Goal: Task Accomplishment & Management: Use online tool/utility

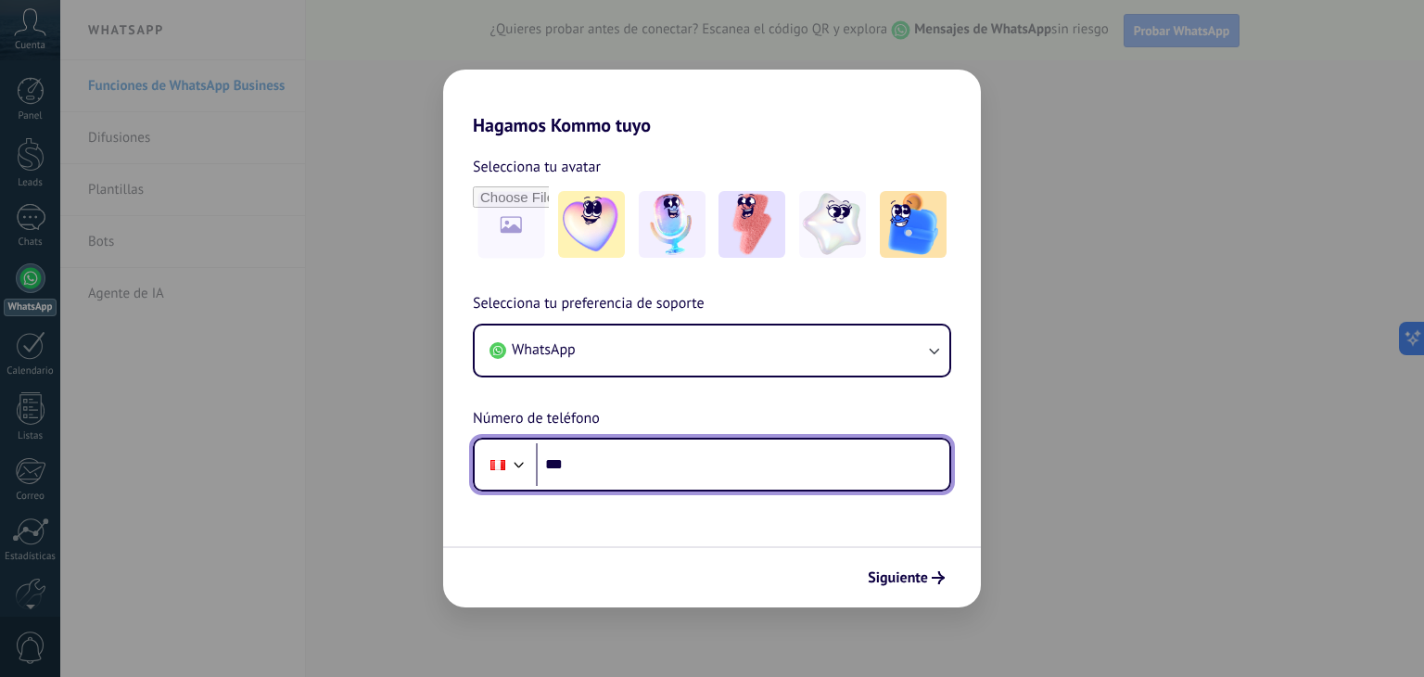
click at [629, 457] on input "***" at bounding box center [743, 464] width 414 height 43
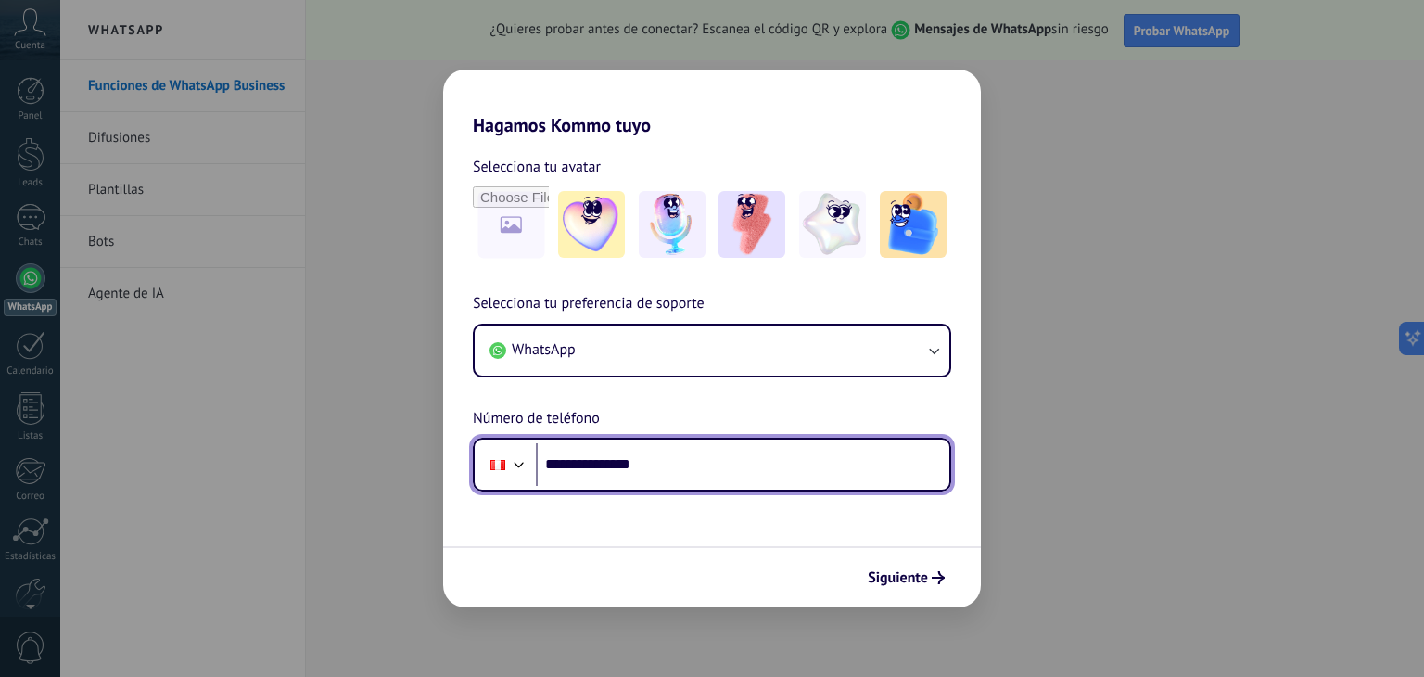
type input "**********"
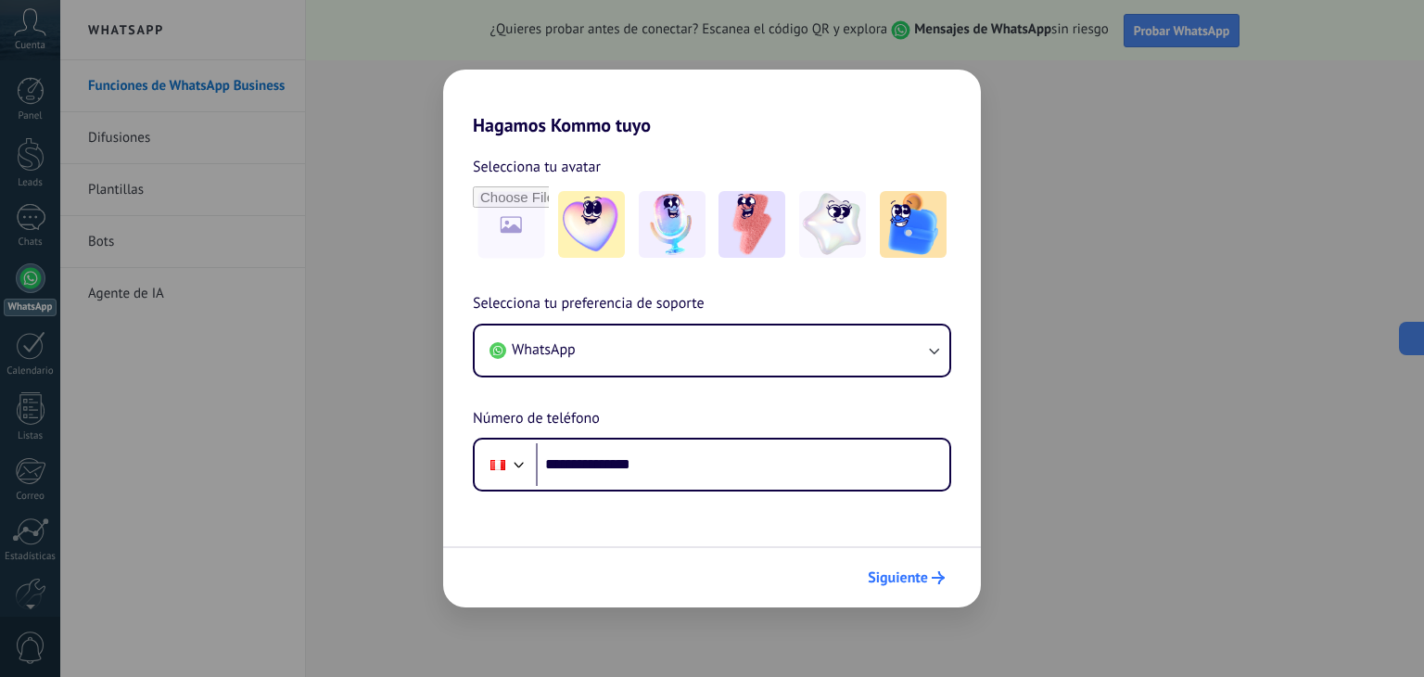
click at [918, 584] on span "Siguiente" at bounding box center [898, 577] width 60 height 13
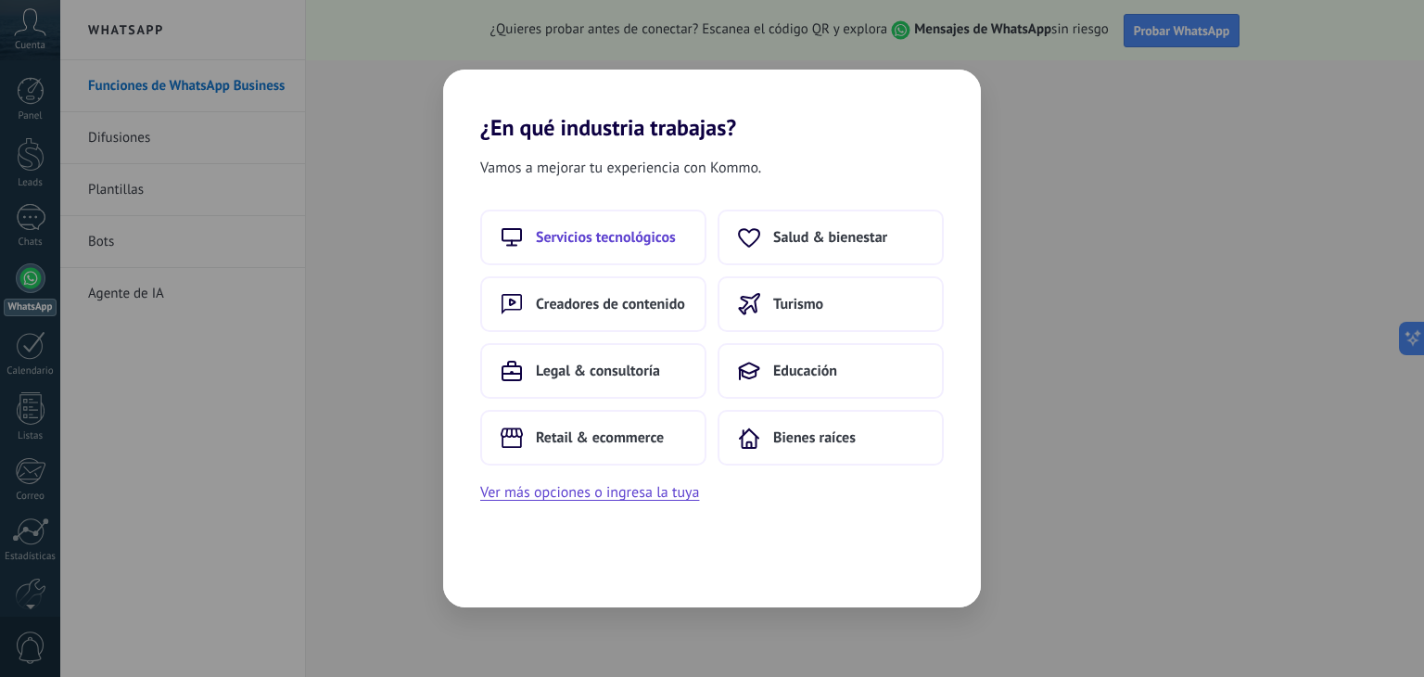
click at [639, 233] on span "Servicios tecnológicos" at bounding box center [606, 237] width 140 height 19
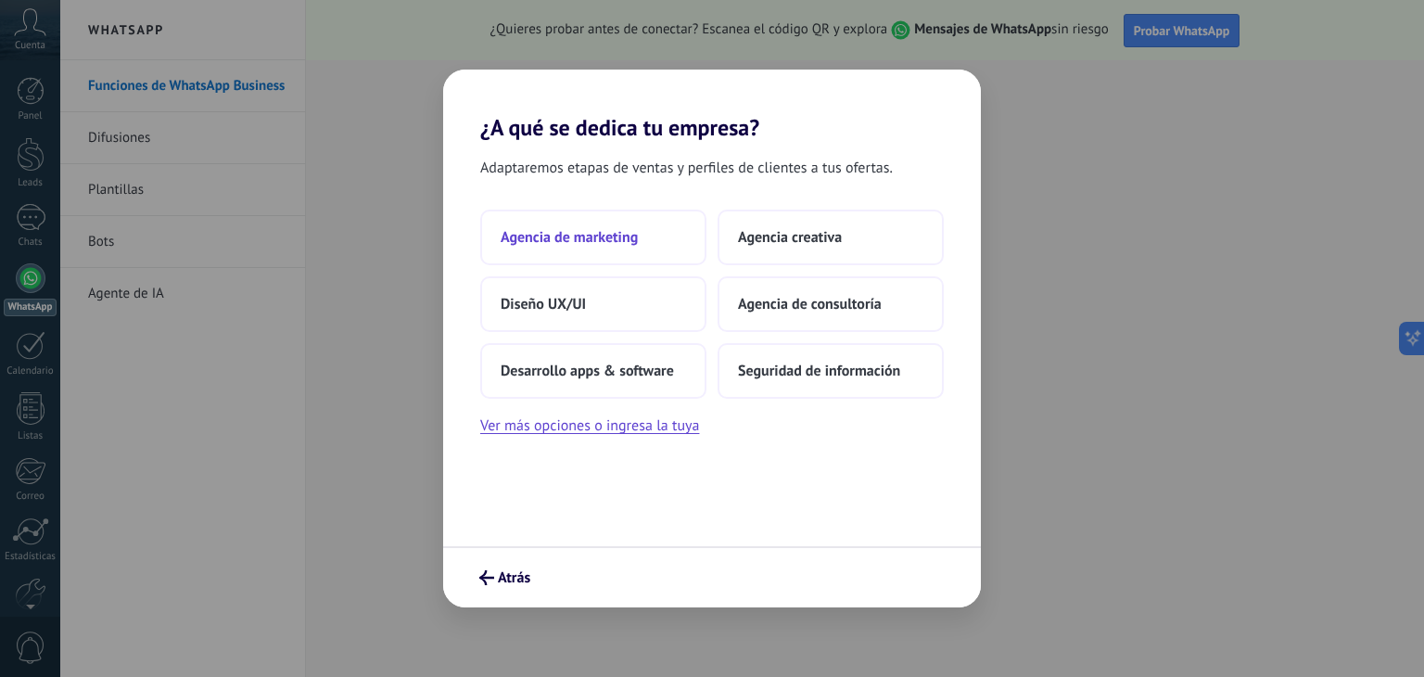
click at [619, 236] on span "Agencia de marketing" at bounding box center [569, 237] width 137 height 19
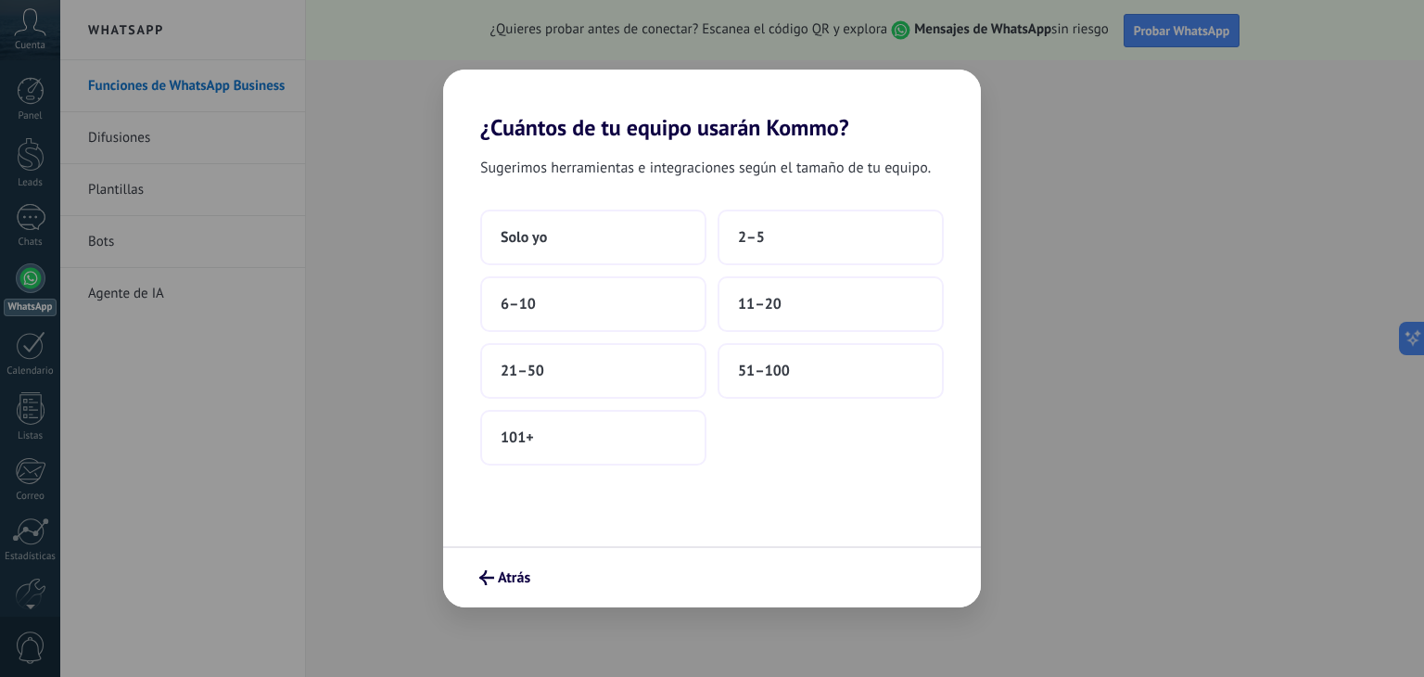
click at [564, 265] on div "Solo yo 2–5 6–10 11–20 21–50 51–100 101+" at bounding box center [712, 338] width 464 height 256
click at [567, 246] on button "Solo yo" at bounding box center [593, 238] width 226 height 56
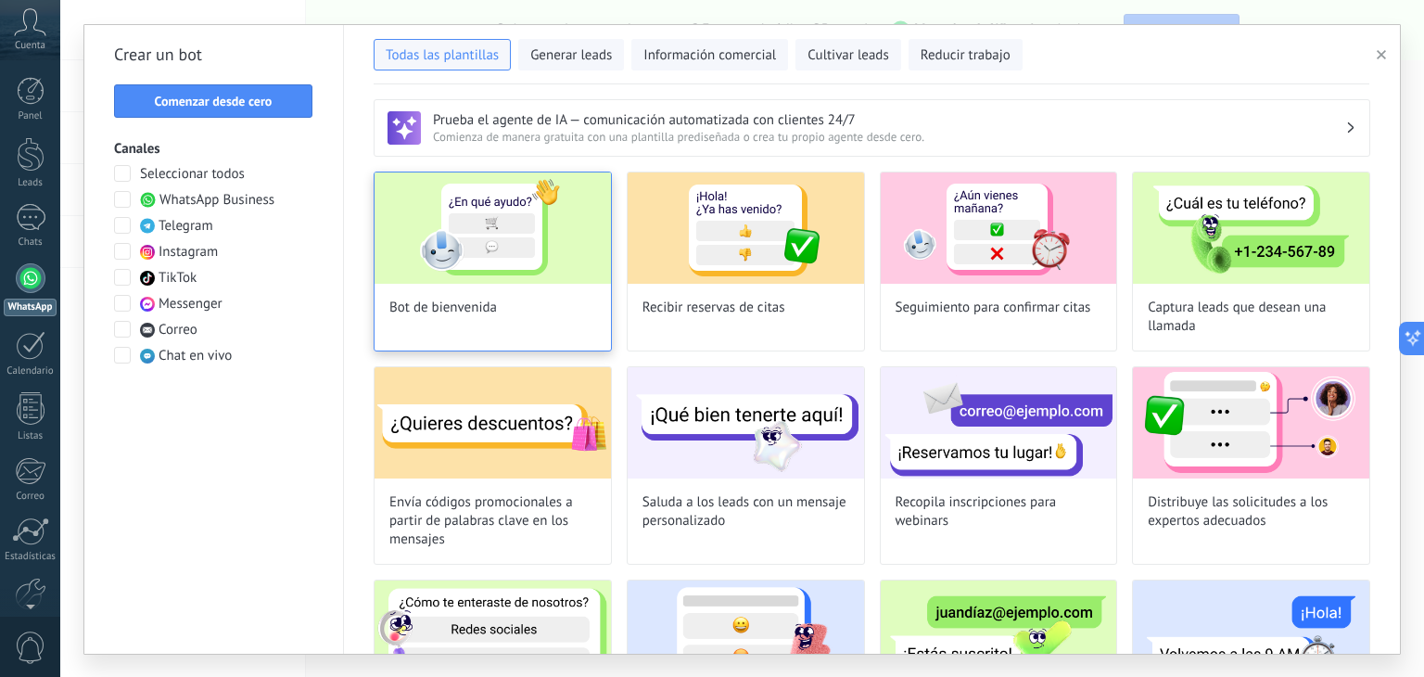
click at [567, 313] on div "Bot de bienvenida" at bounding box center [493, 262] width 238 height 180
type input "**********"
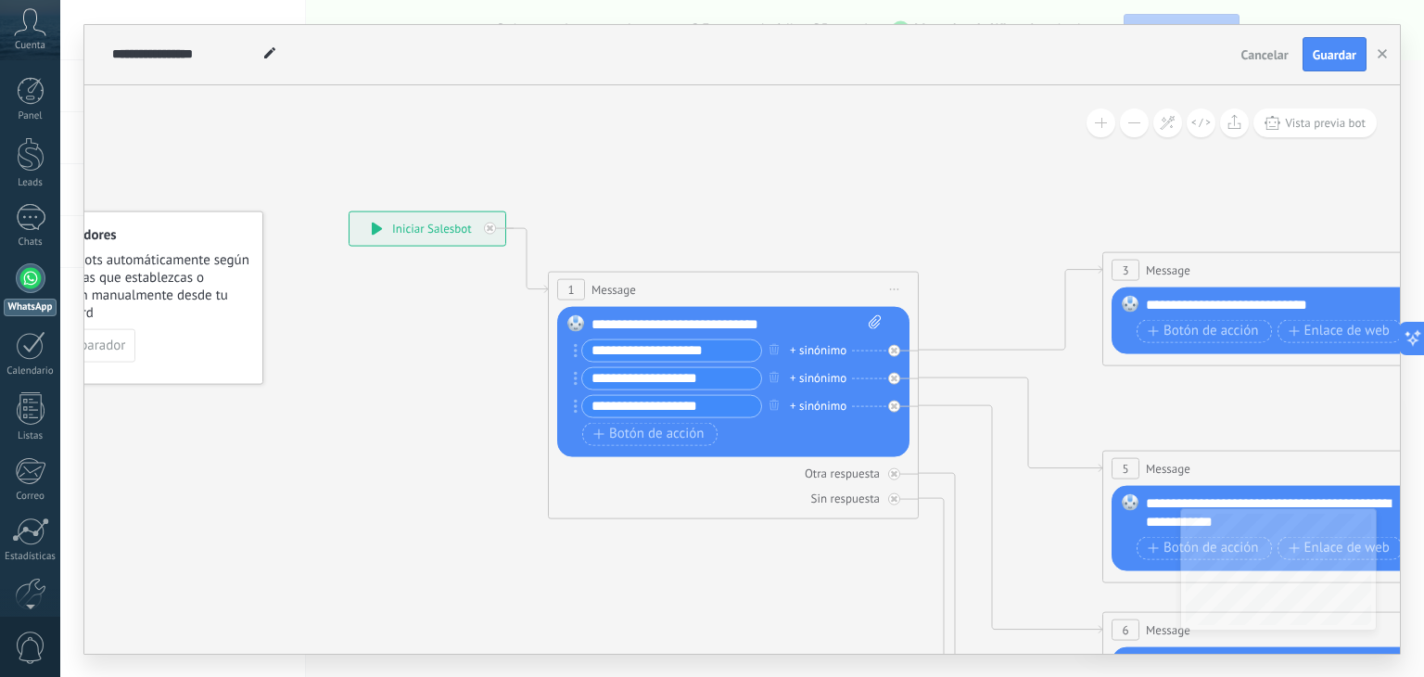
drag, startPoint x: 940, startPoint y: 191, endPoint x: 807, endPoint y: 172, distance: 134.8
click at [807, 172] on icon at bounding box center [1330, 673] width 2890 height 1852
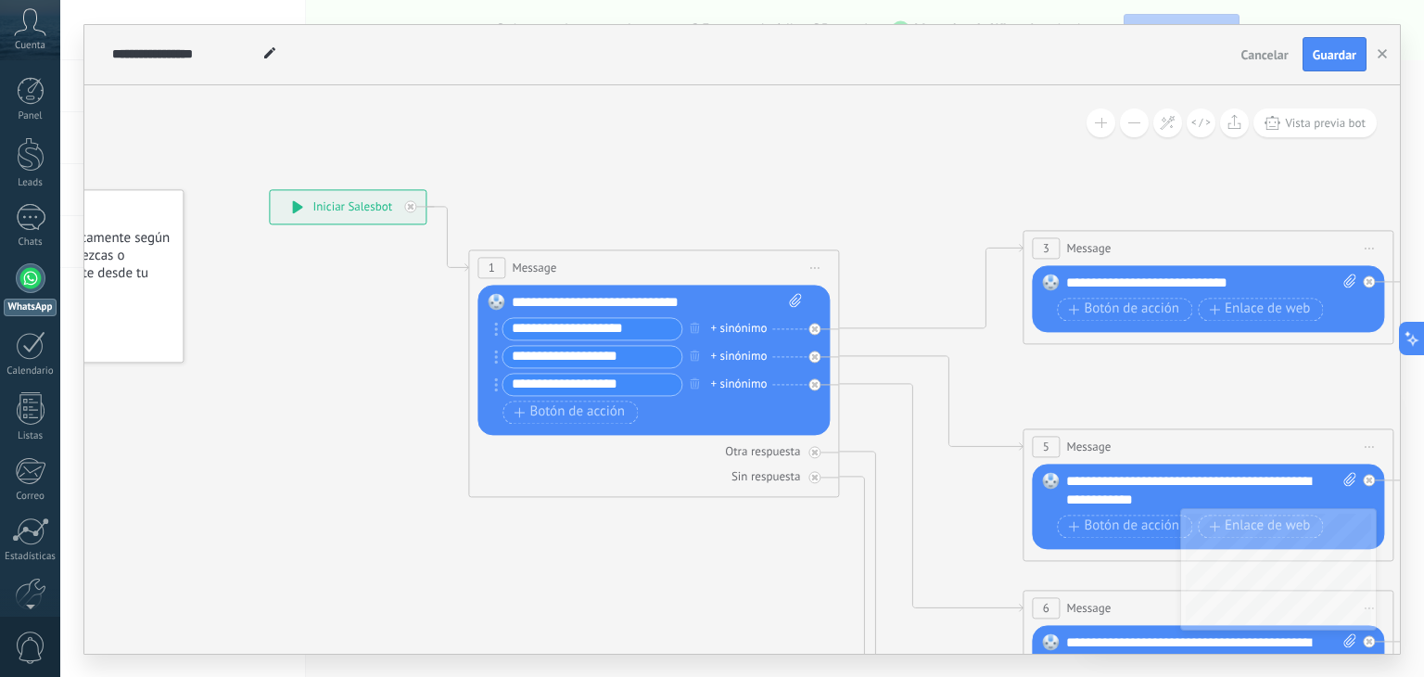
drag, startPoint x: 854, startPoint y: 235, endPoint x: 668, endPoint y: 195, distance: 190.6
click at [668, 195] on icon at bounding box center [1250, 652] width 2890 height 1852
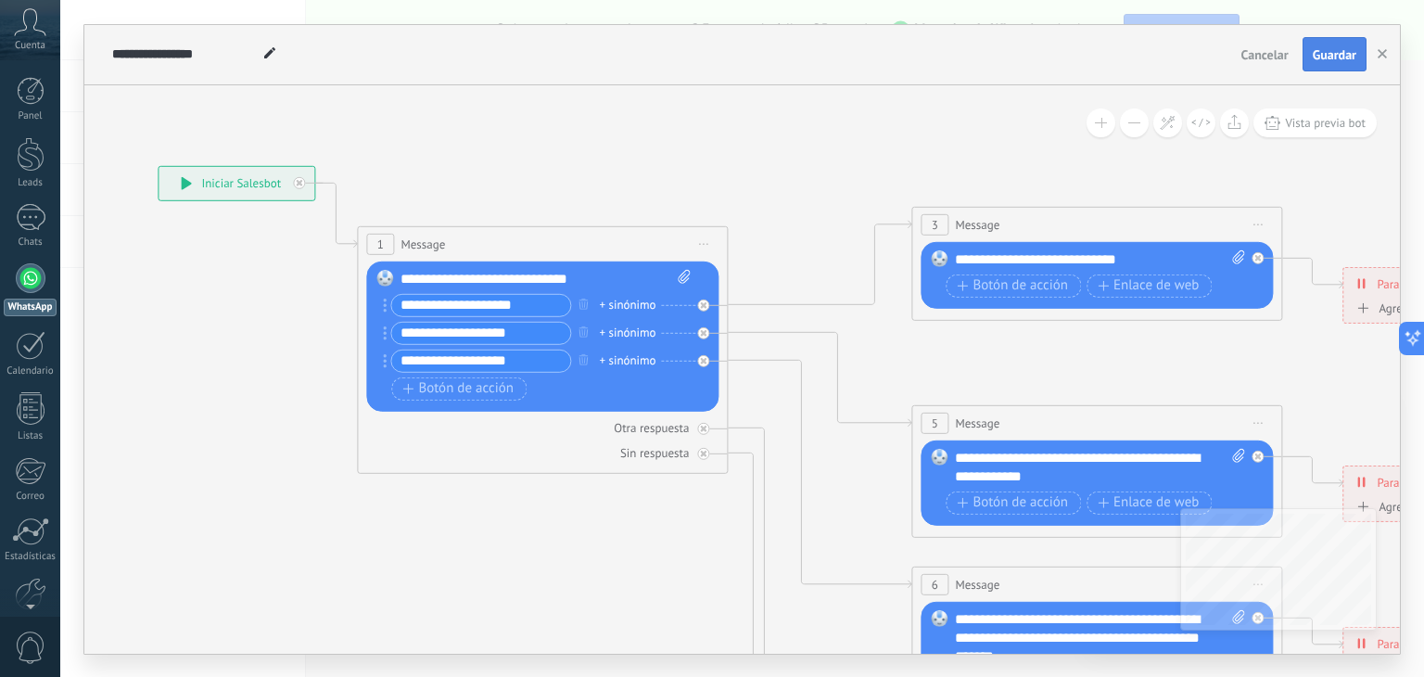
click at [1347, 55] on span "Guardar" at bounding box center [1335, 54] width 44 height 13
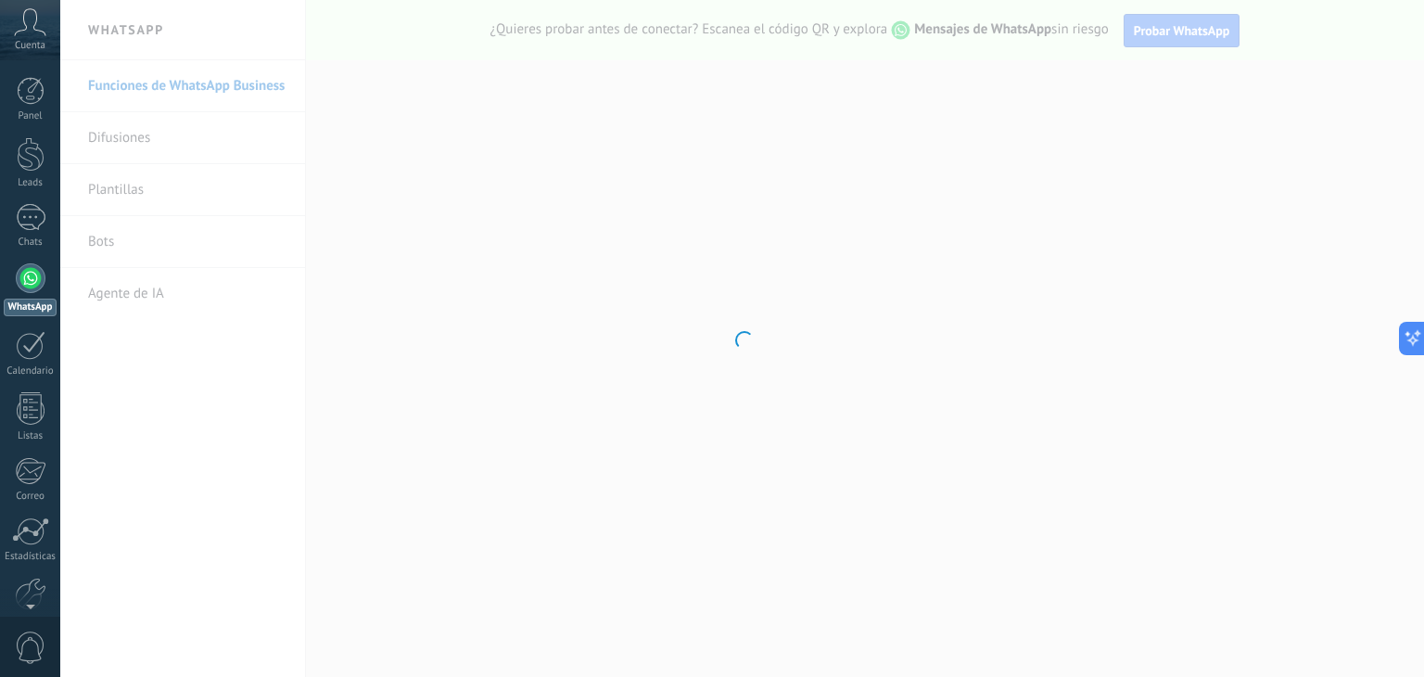
scroll to position [94, 0]
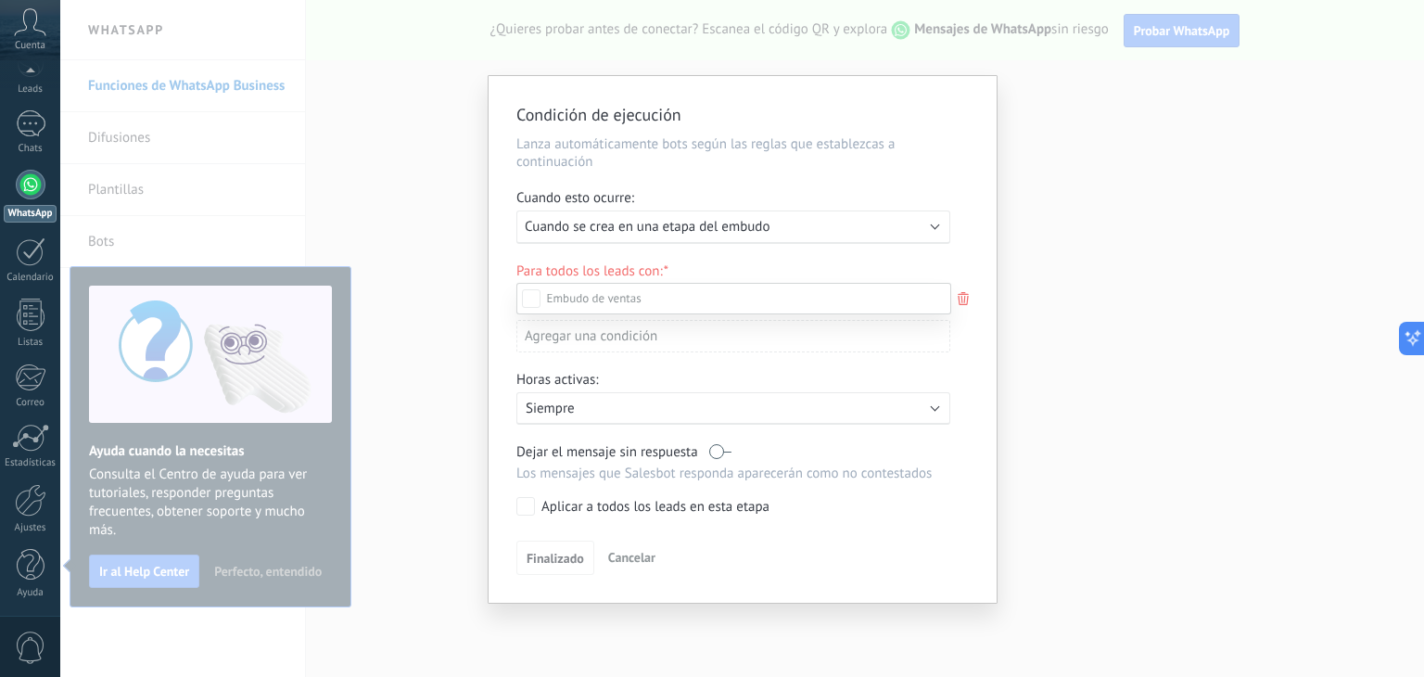
click at [688, 220] on div at bounding box center [742, 338] width 1364 height 677
click at [0, 0] on div "Leads Entrantes Nueva consulta Cualificado Llamada agendada Propuesta en prepar…" at bounding box center [0, 0] width 0 height 0
click at [0, 0] on div "Nueva consulta" at bounding box center [0, 0] width 0 height 0
click at [0, 0] on div "Leads Entrantes" at bounding box center [0, 0] width 0 height 0
click at [514, 362] on div at bounding box center [742, 338] width 1364 height 677
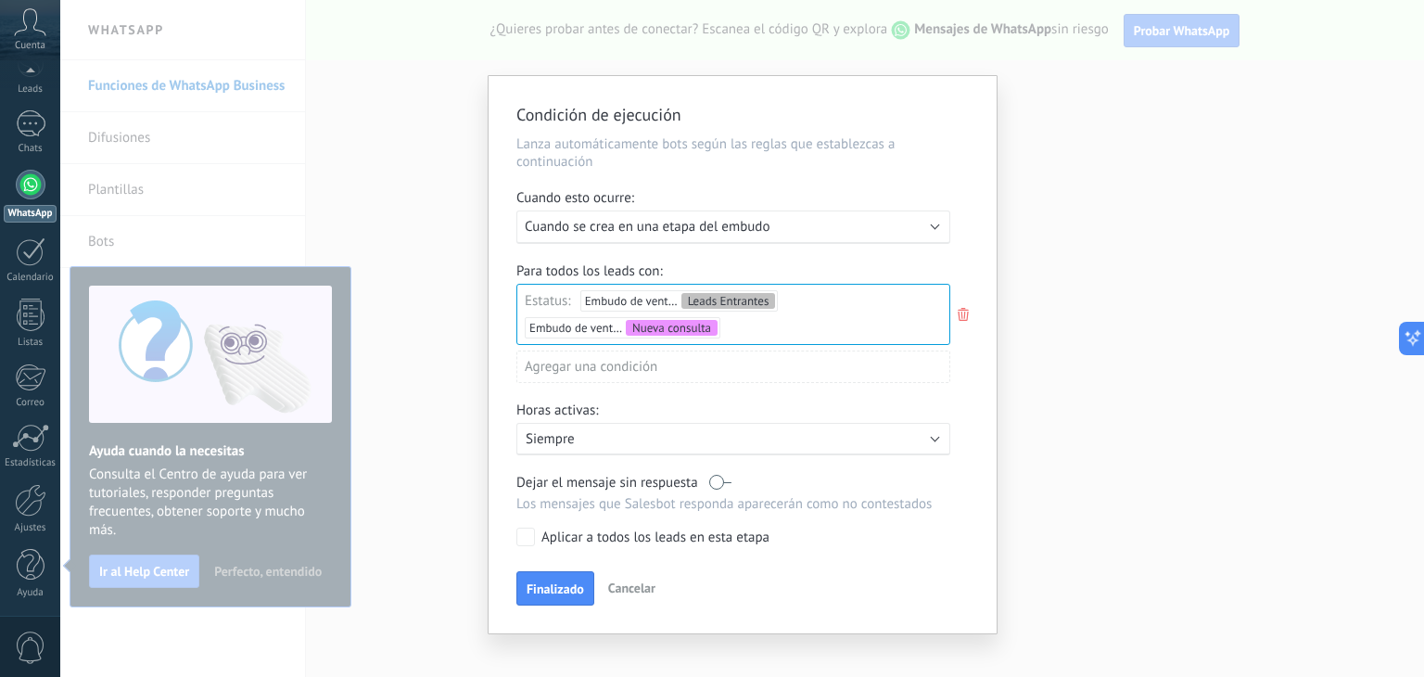
click at [0, 0] on div "Leads Entrantes Nueva consulta Cualificado Llamada agendada Propuesta en prepar…" at bounding box center [0, 0] width 0 height 0
click at [662, 268] on div at bounding box center [742, 338] width 1364 height 677
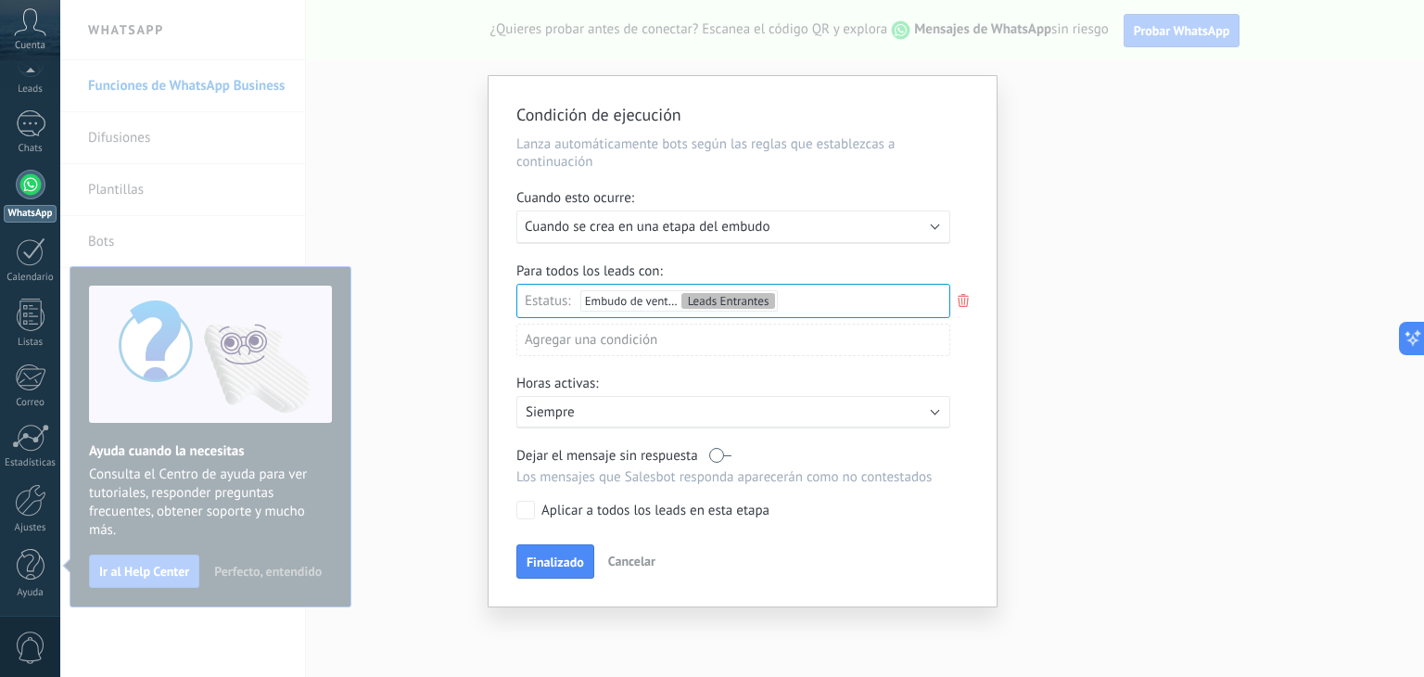
click at [597, 347] on div "Agregar una condición" at bounding box center [733, 340] width 434 height 32
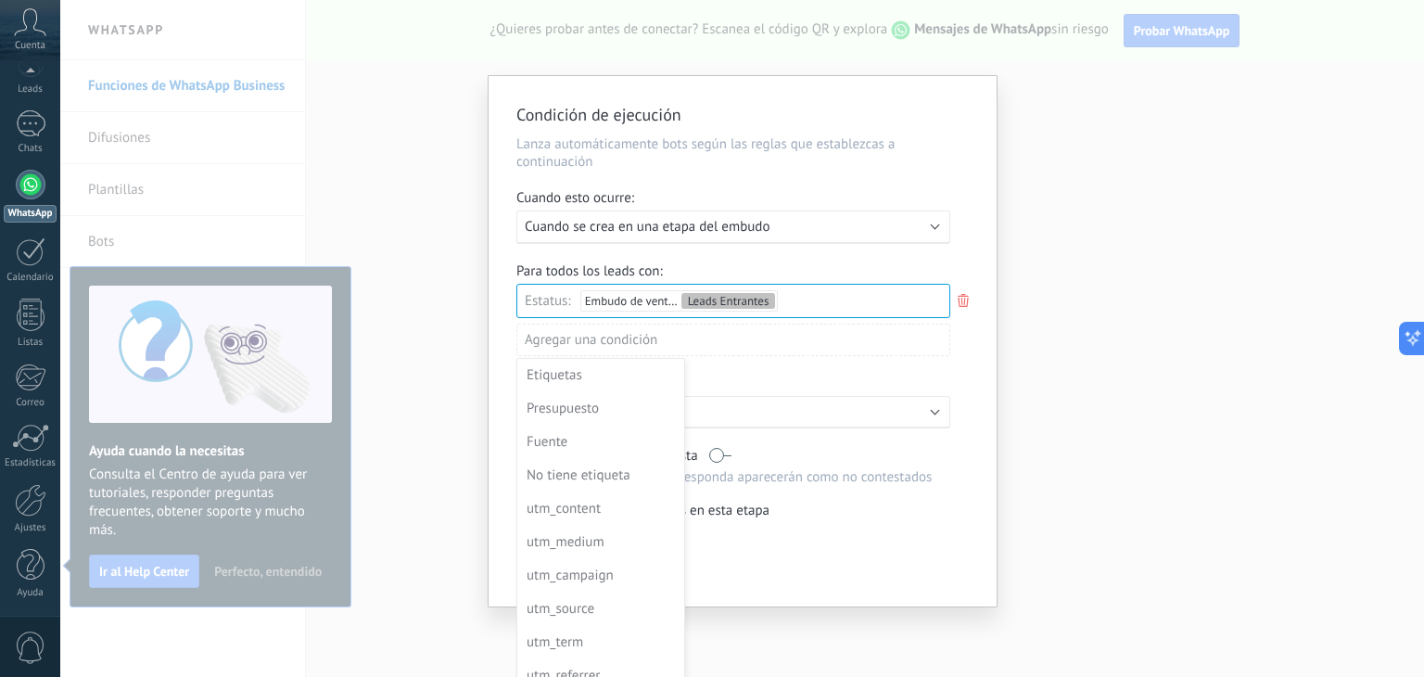
click at [696, 357] on div at bounding box center [743, 341] width 508 height 530
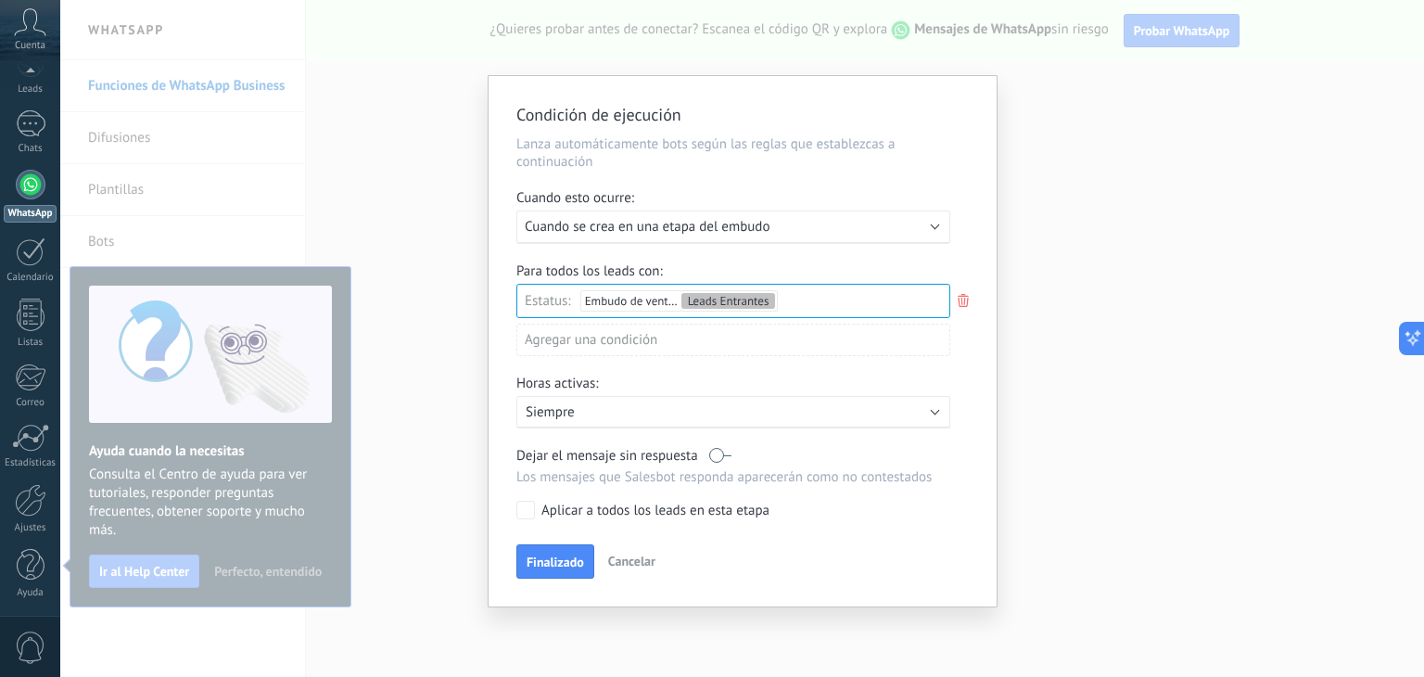
click at [609, 409] on p "Siempre" at bounding box center [688, 412] width 325 height 18
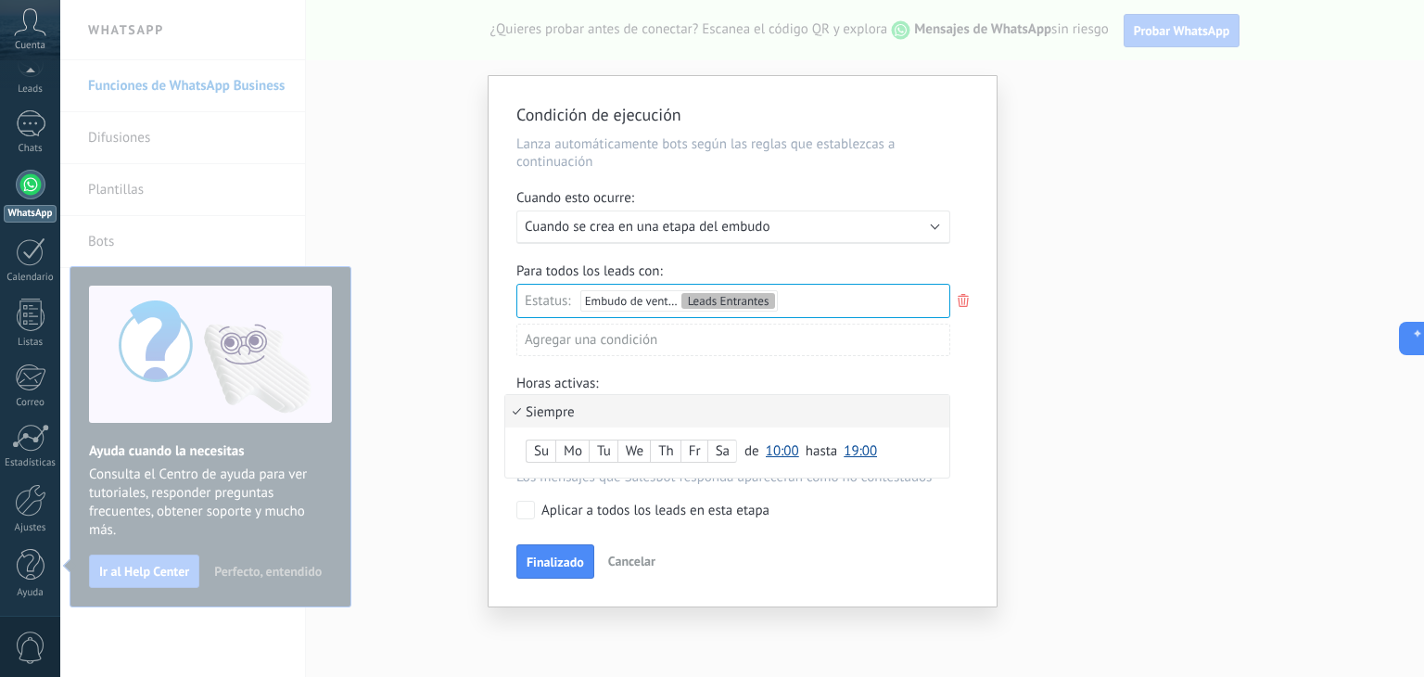
click at [582, 455] on div "Mo" at bounding box center [572, 452] width 32 height 26
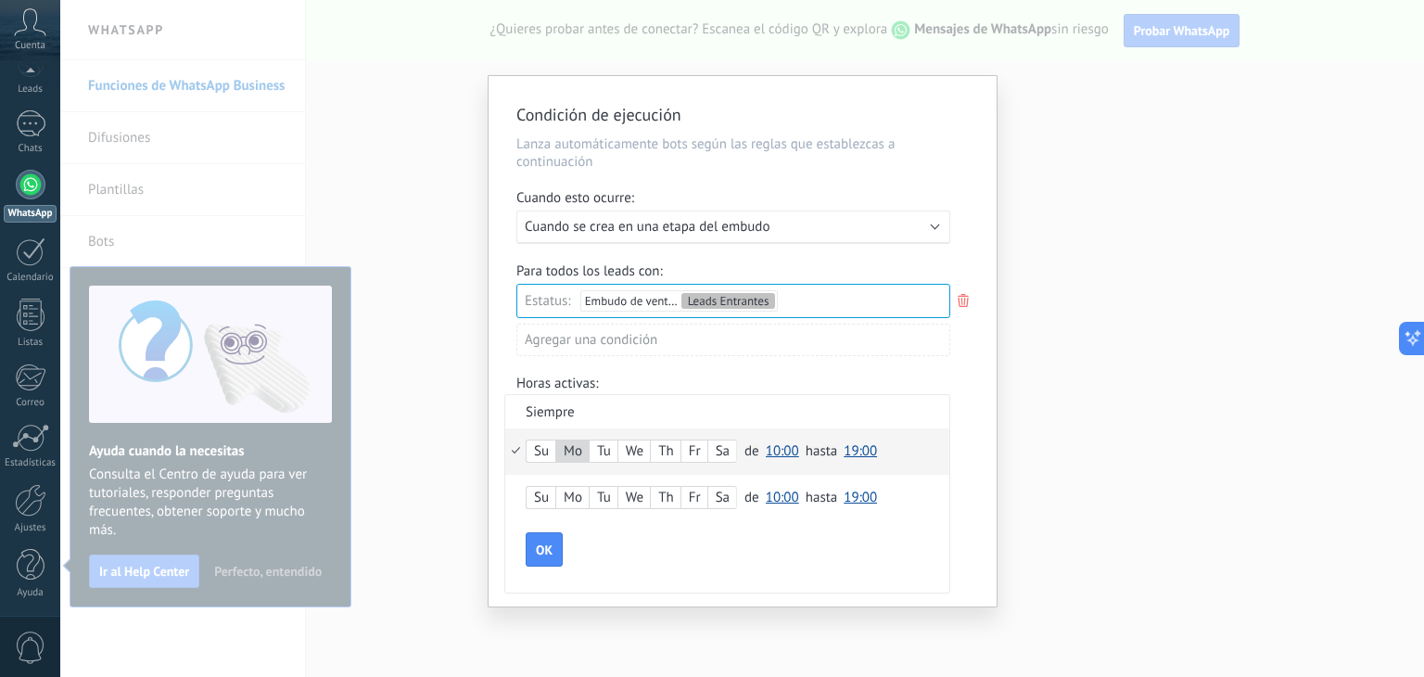
click at [545, 498] on div "Su" at bounding box center [541, 498] width 29 height 26
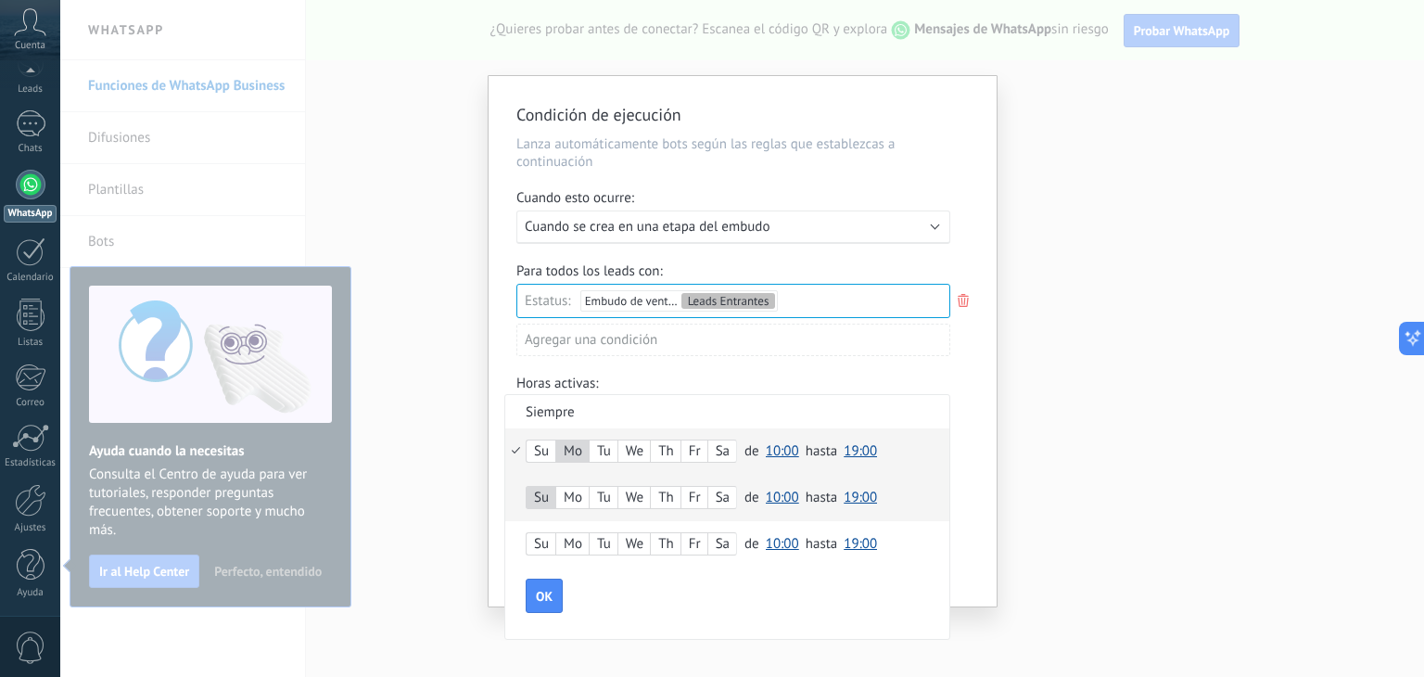
click at [546, 550] on div "Su" at bounding box center [541, 544] width 29 height 26
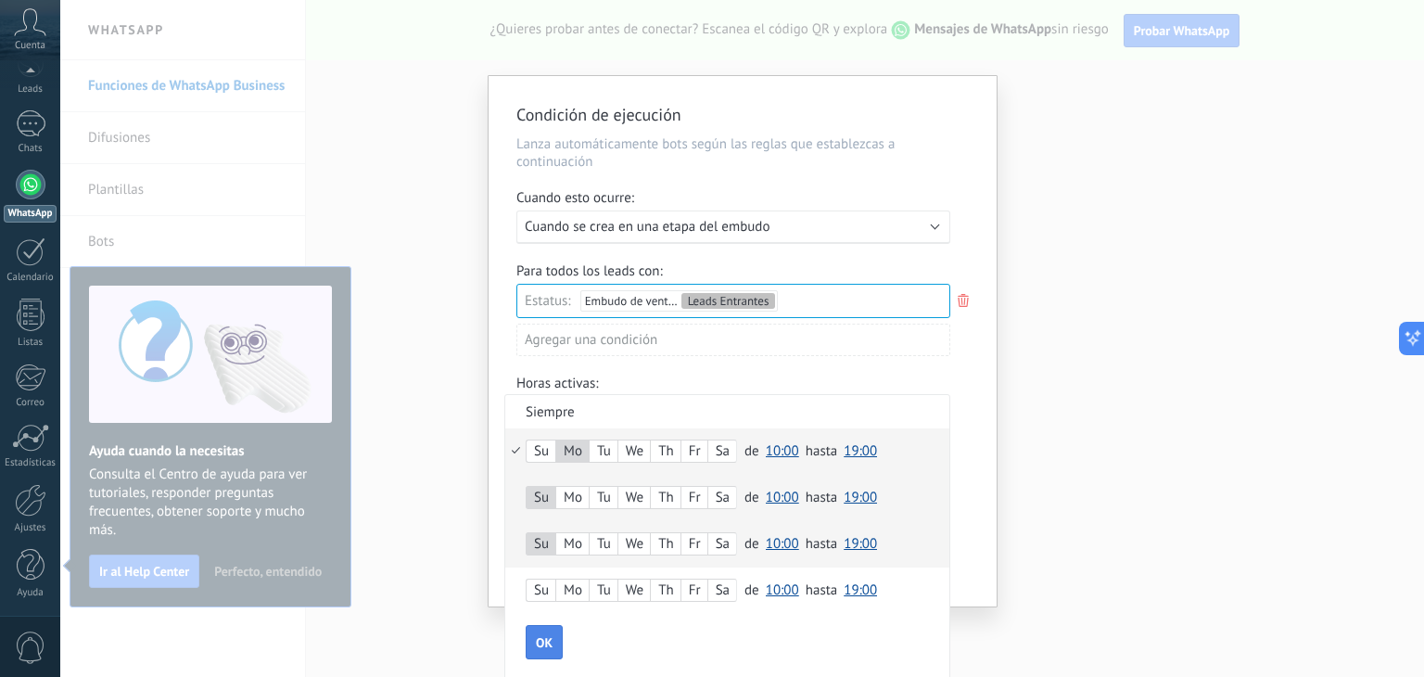
click at [545, 641] on span "OK" at bounding box center [544, 642] width 17 height 13
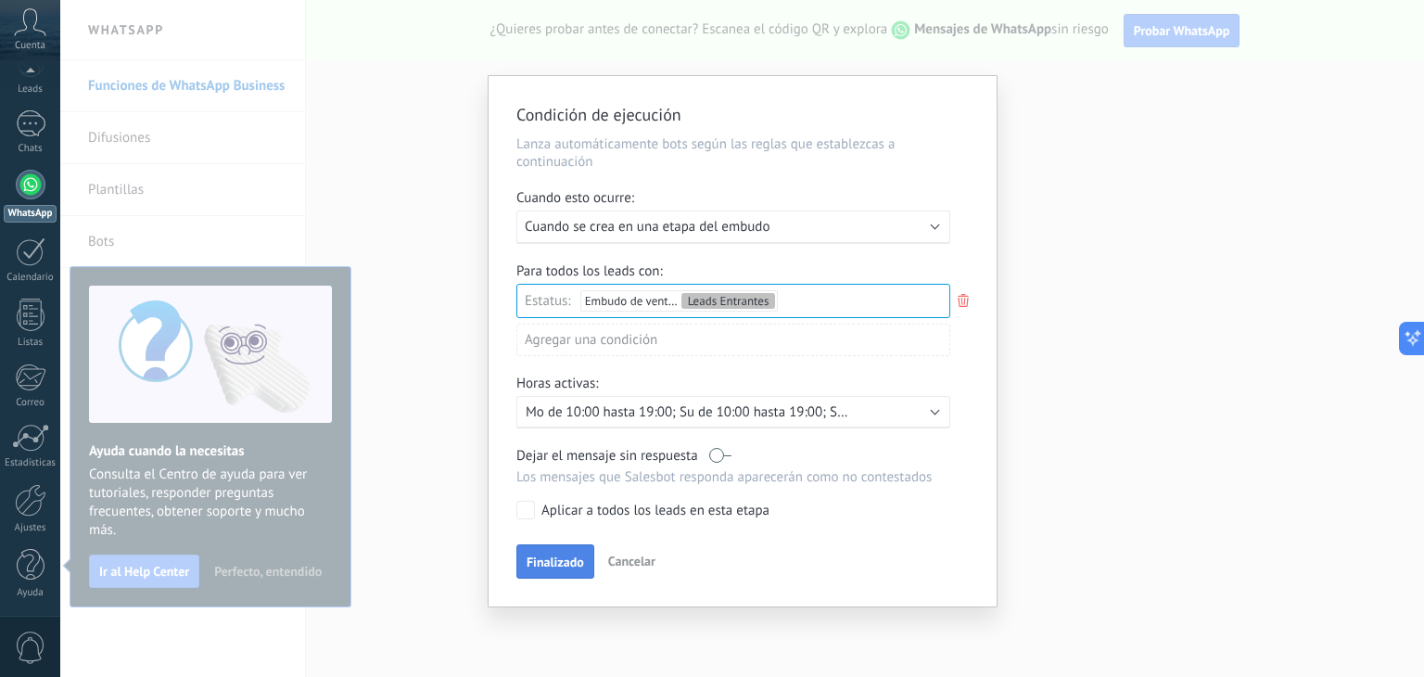
click at [582, 560] on span "Finalizado" at bounding box center [555, 561] width 57 height 13
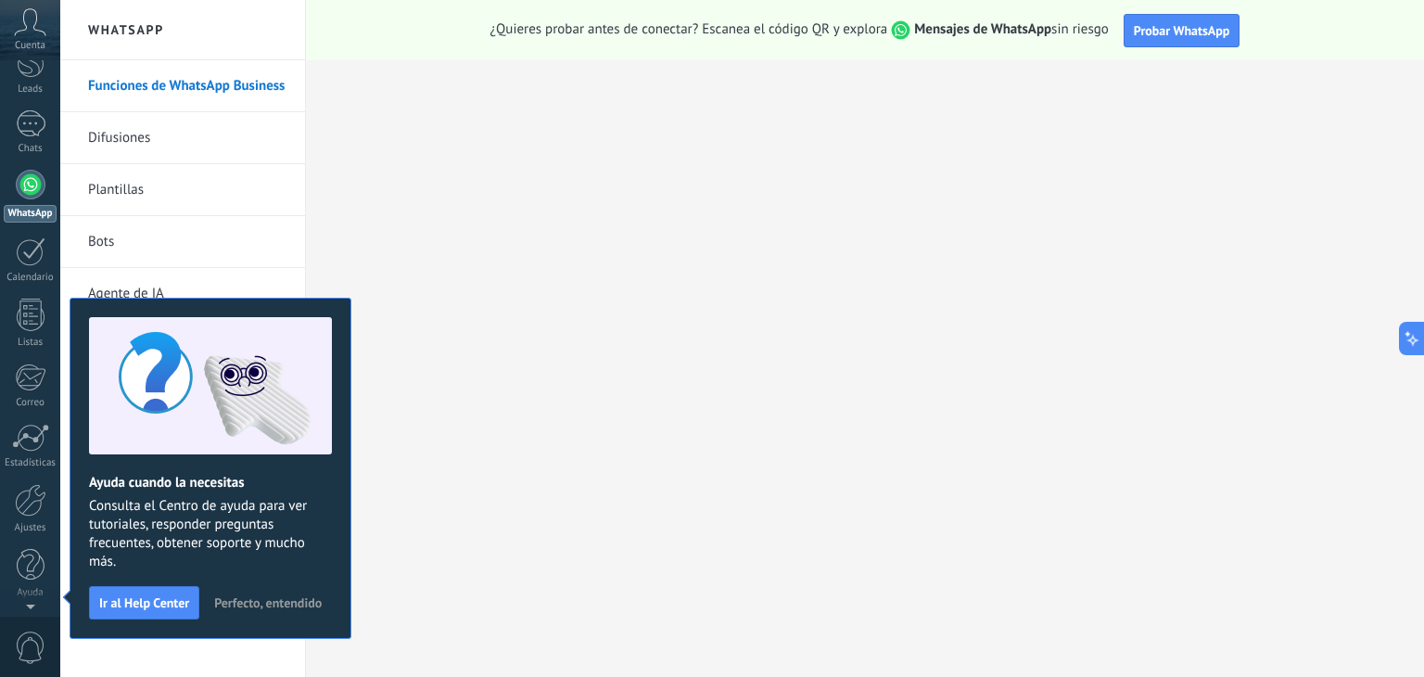
scroll to position [0, 0]
click at [276, 599] on span "Perfecto, entendido" at bounding box center [268, 602] width 108 height 13
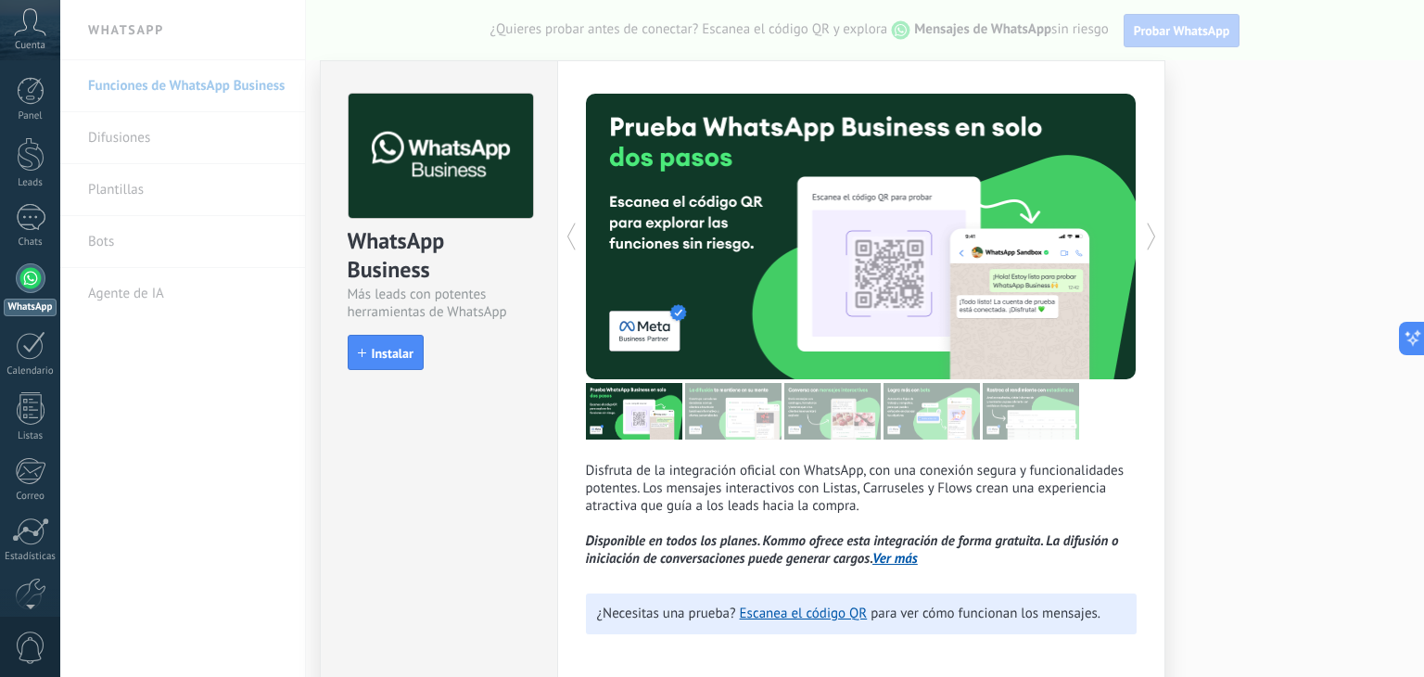
click at [1226, 118] on div "WhatsApp Business Más leads con potentes herramientas de WhatsApp install Insta…" at bounding box center [742, 338] width 1364 height 677
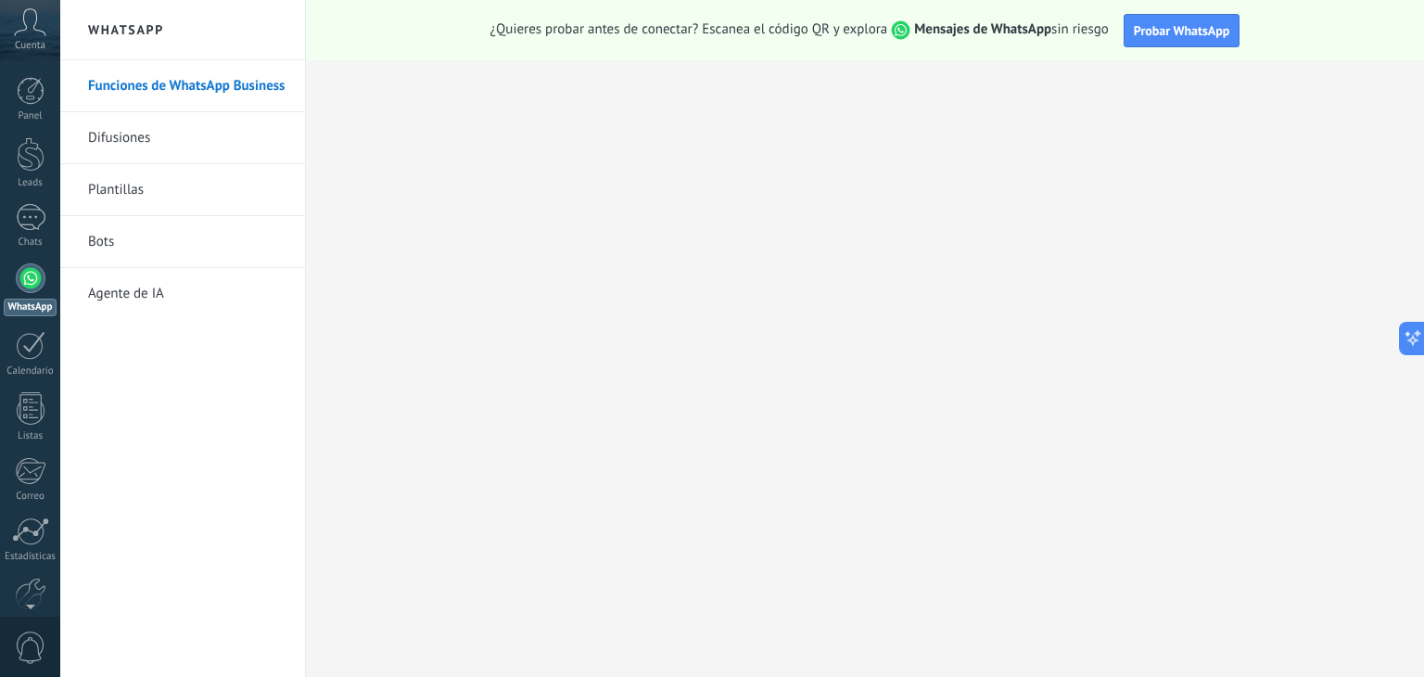
click at [123, 135] on link "Difusiones" at bounding box center [187, 138] width 198 height 52
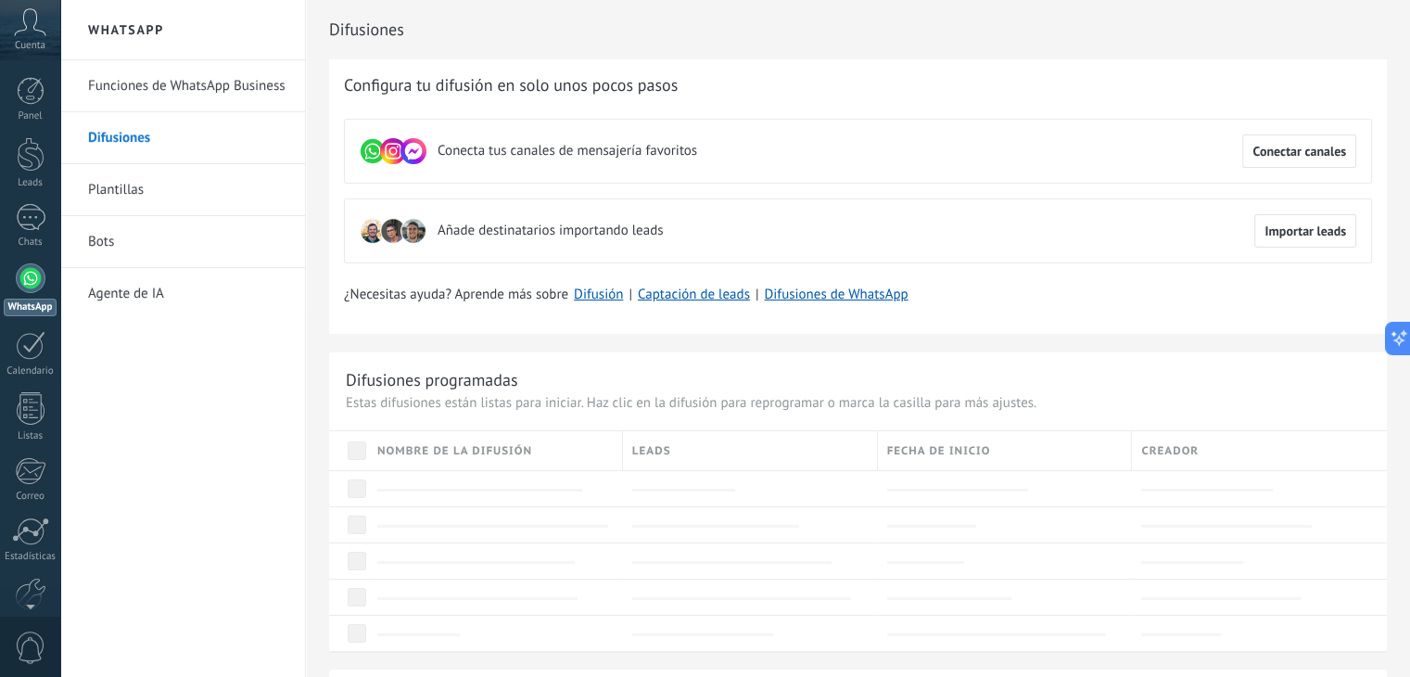
click at [121, 253] on link "Bots" at bounding box center [187, 242] width 198 height 52
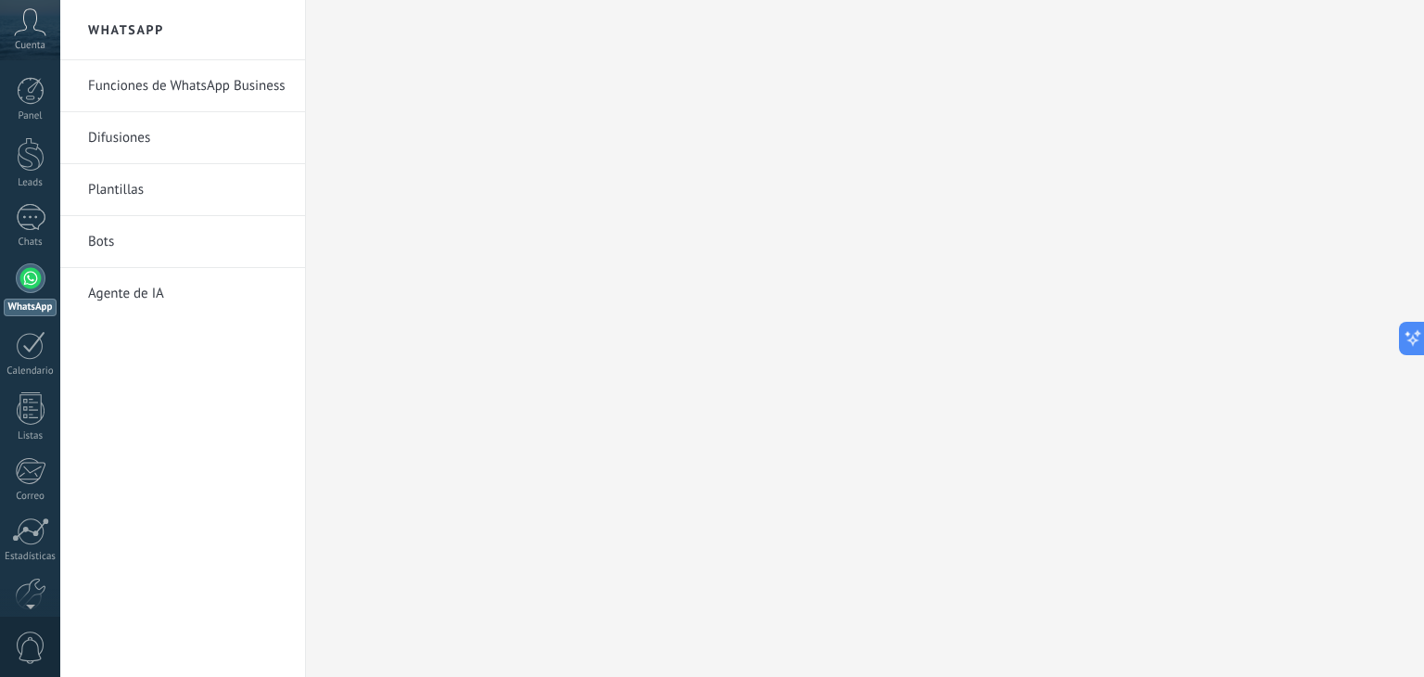
click at [104, 248] on link "Bots" at bounding box center [187, 242] width 198 height 52
click at [101, 246] on link "Bots" at bounding box center [187, 242] width 198 height 52
click at [130, 314] on link "Agente de IA" at bounding box center [187, 294] width 198 height 52
click at [119, 232] on link "Bots" at bounding box center [187, 242] width 198 height 52
click at [135, 178] on link "Plantillas" at bounding box center [187, 190] width 198 height 52
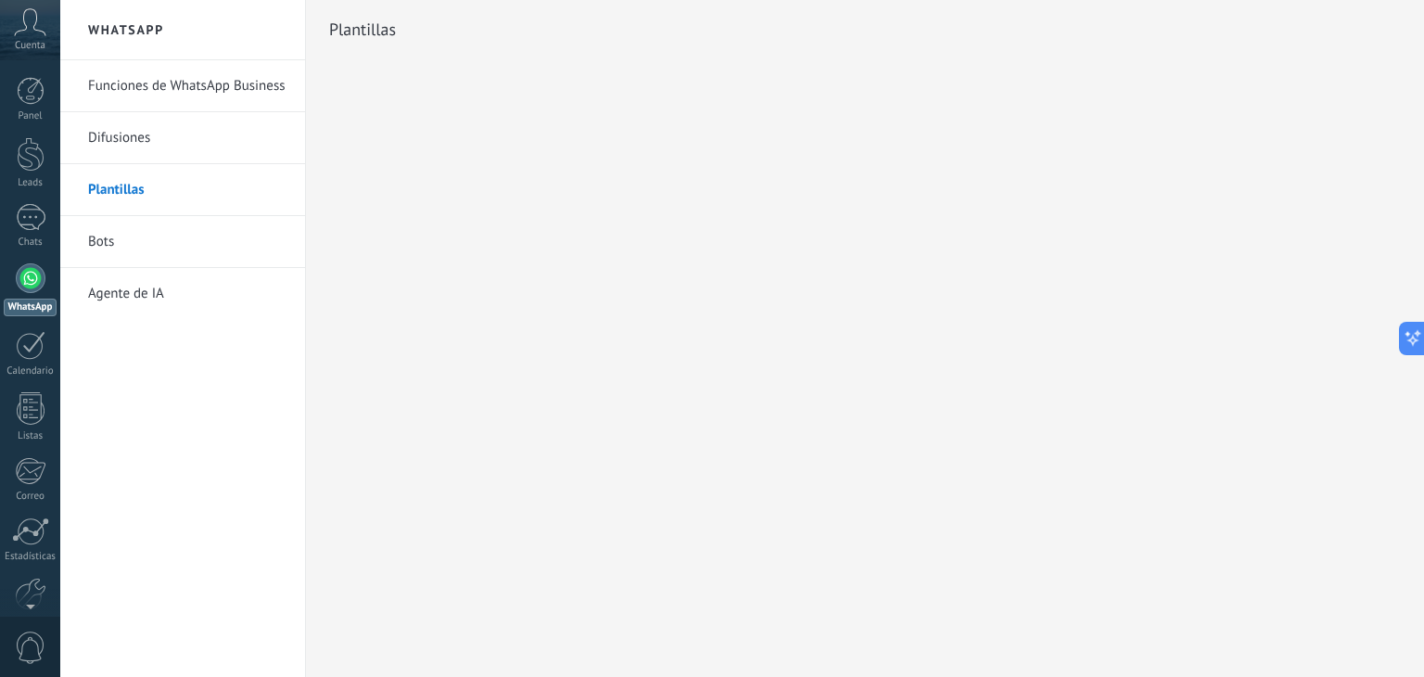
click at [107, 247] on link "Bots" at bounding box center [187, 242] width 198 height 52
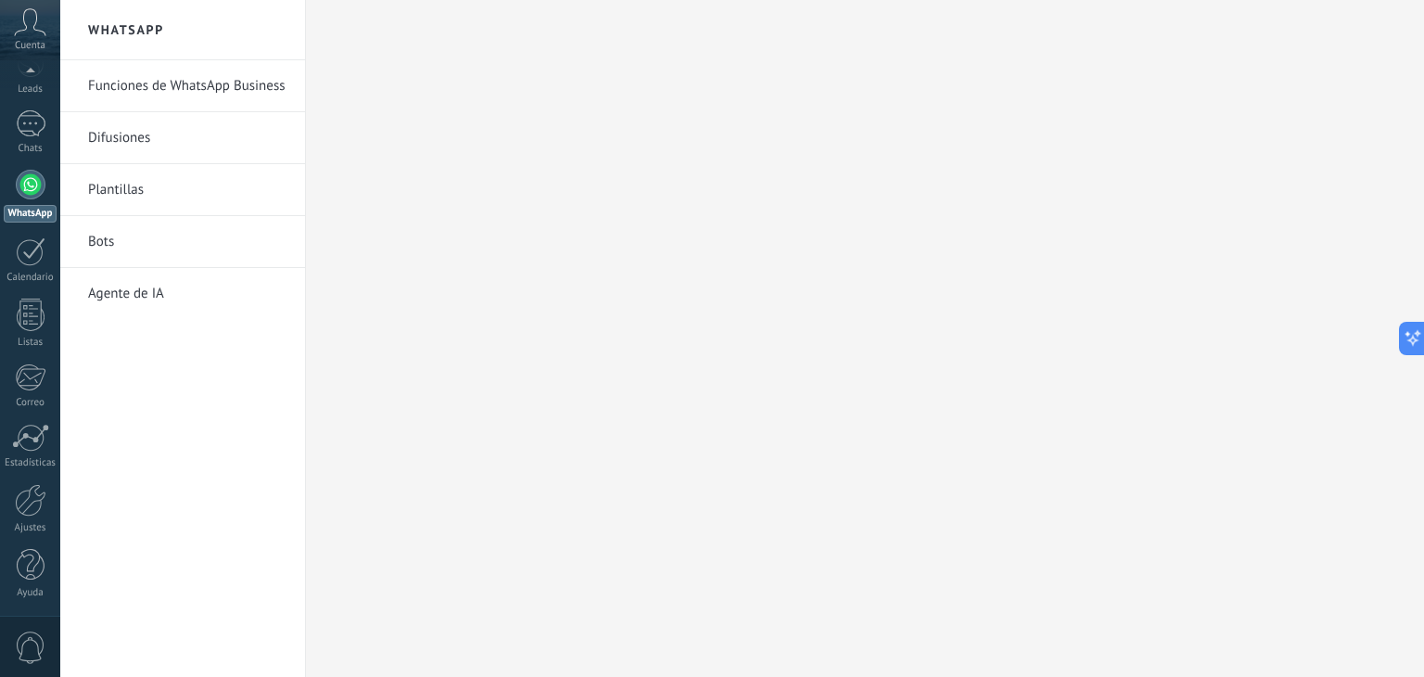
scroll to position [93, 0]
click at [24, 128] on div at bounding box center [31, 124] width 30 height 27
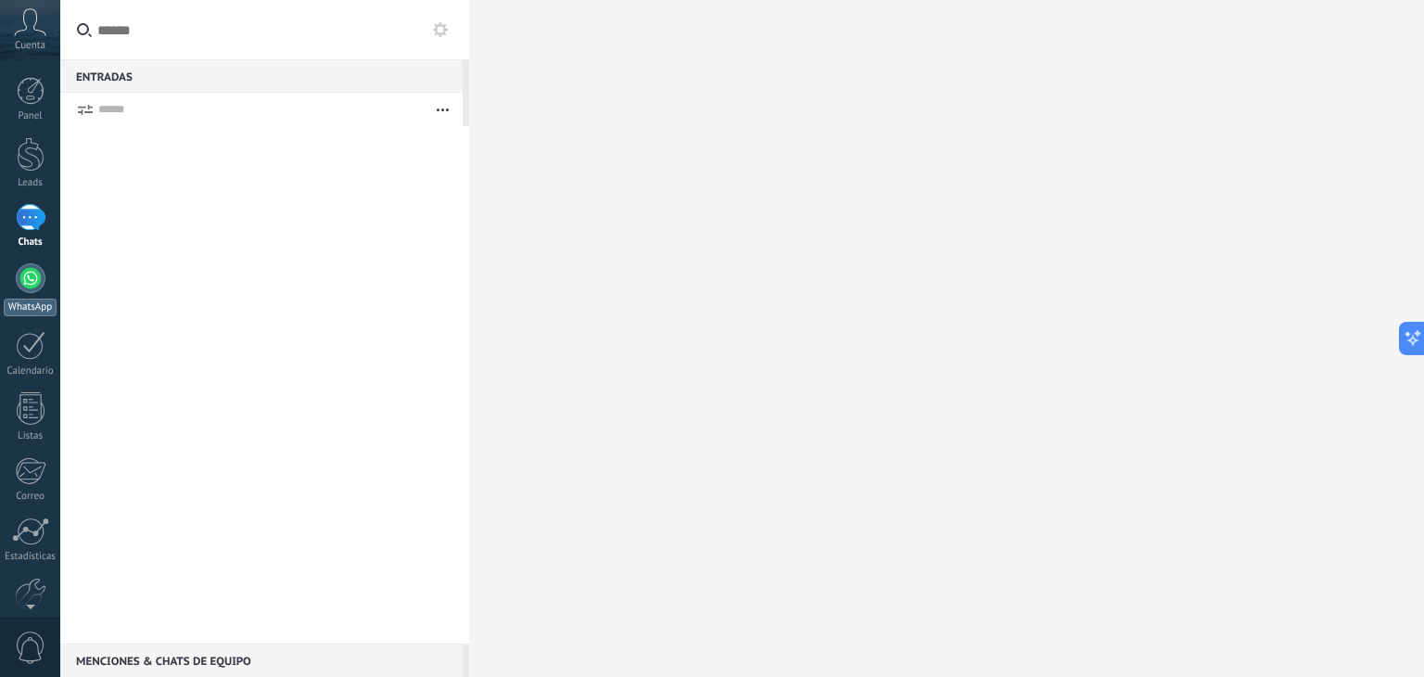
click at [37, 283] on div at bounding box center [31, 278] width 30 height 30
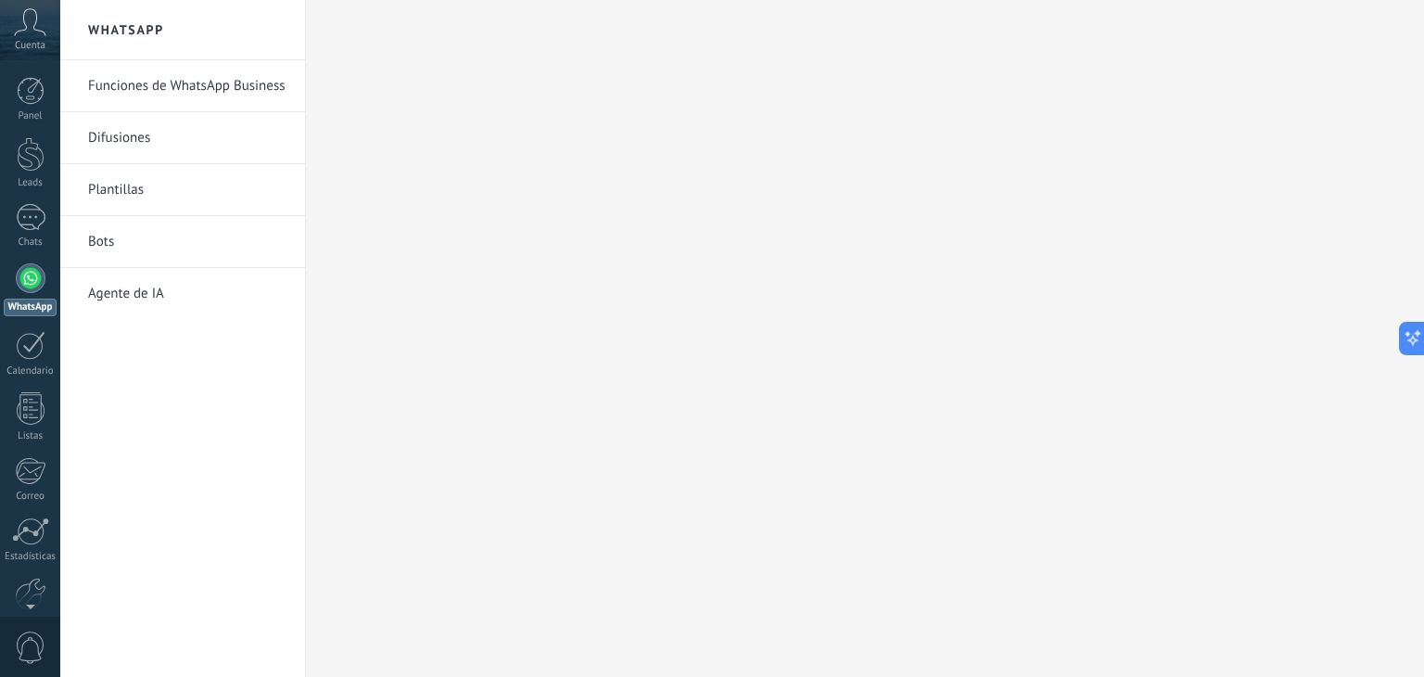
click at [35, 27] on icon at bounding box center [30, 22] width 32 height 28
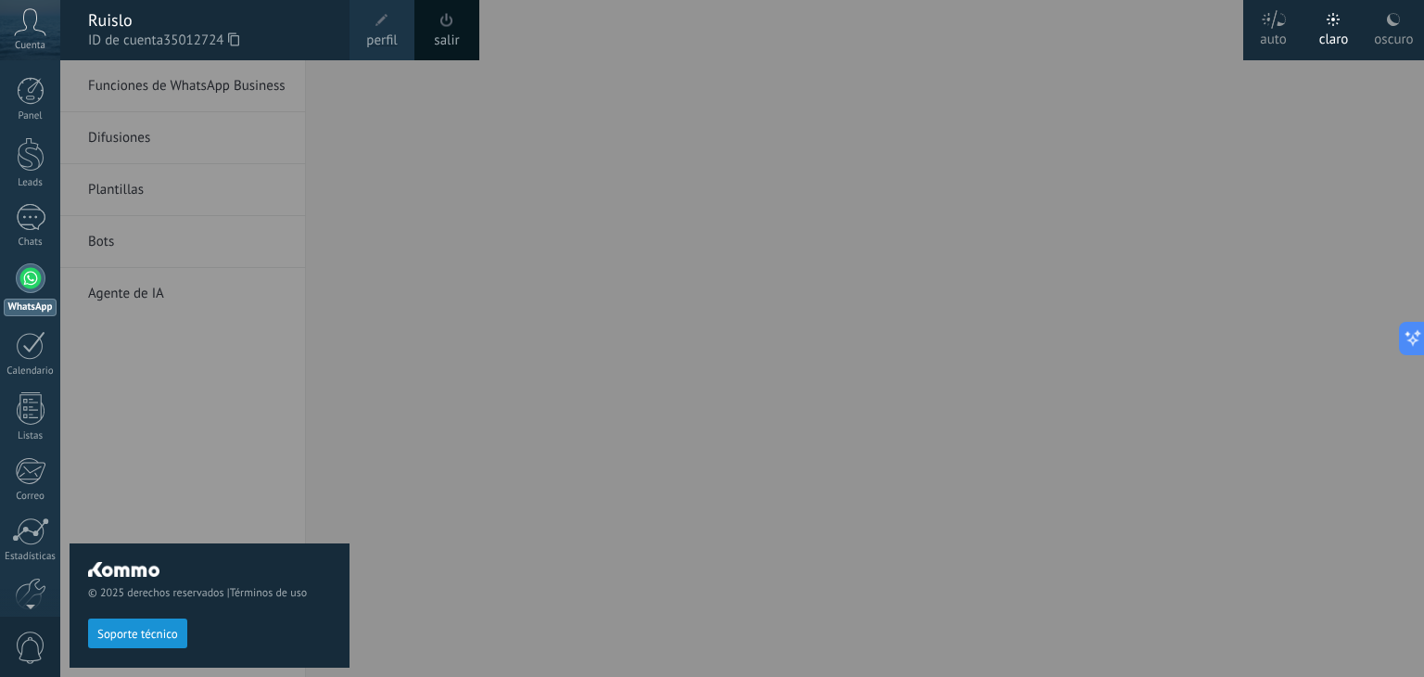
click at [147, 134] on div "© 2025 derechos reservados | Términos de uso Soporte técnico" at bounding box center [210, 368] width 280 height 617
click at [45, 60] on div "Panel Leads Chats WhatsApp Clientes" at bounding box center [60, 338] width 121 height 556
click at [31, 40] on span "Cuenta" at bounding box center [30, 46] width 31 height 12
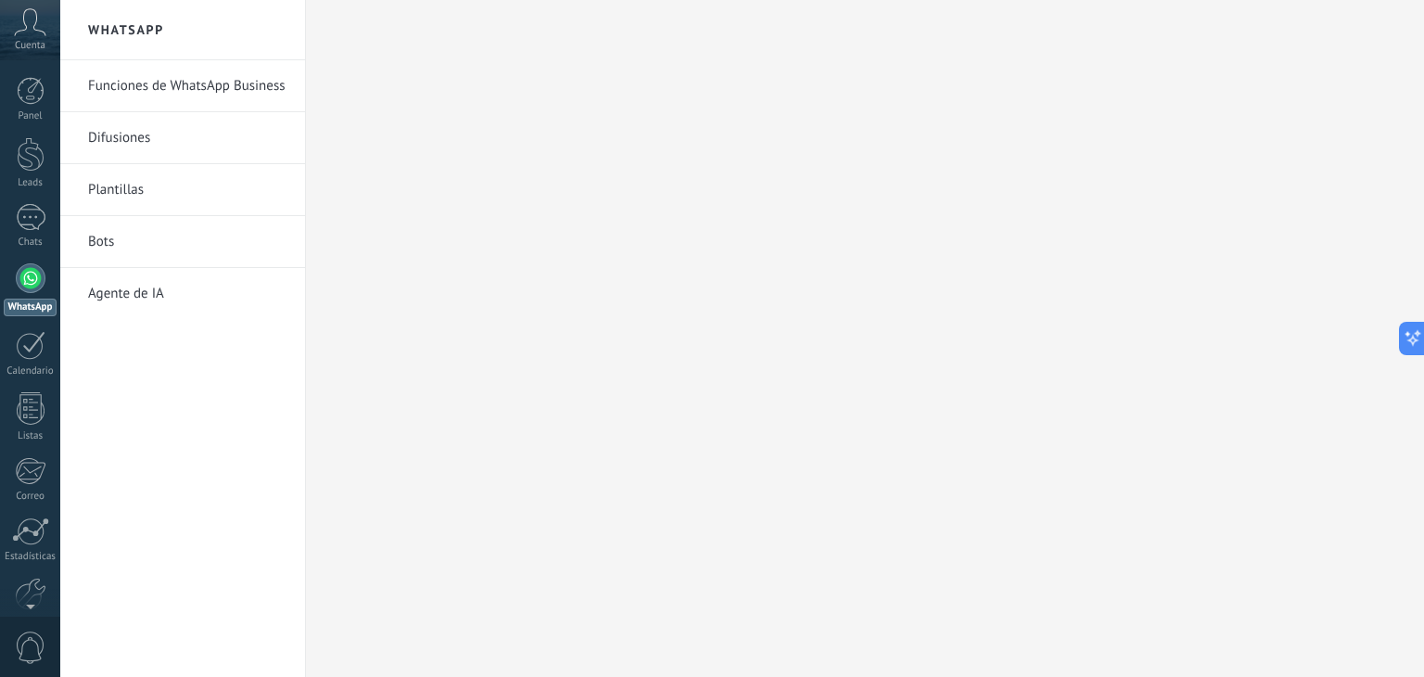
click at [123, 88] on link "Funciones de WhatsApp Business" at bounding box center [187, 86] width 198 height 52
click at [118, 123] on link "Difusiones" at bounding box center [187, 138] width 198 height 52
click at [24, 154] on div at bounding box center [31, 154] width 28 height 34
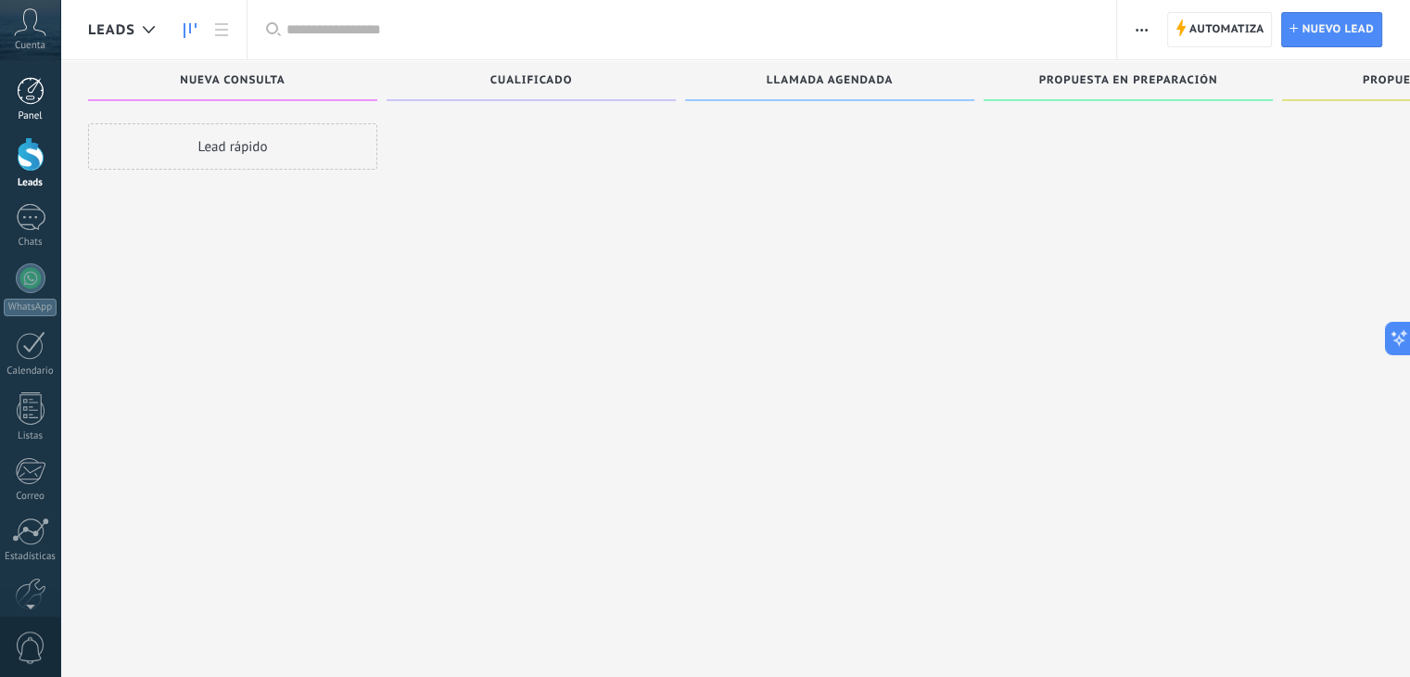
click at [32, 93] on div at bounding box center [31, 91] width 28 height 28
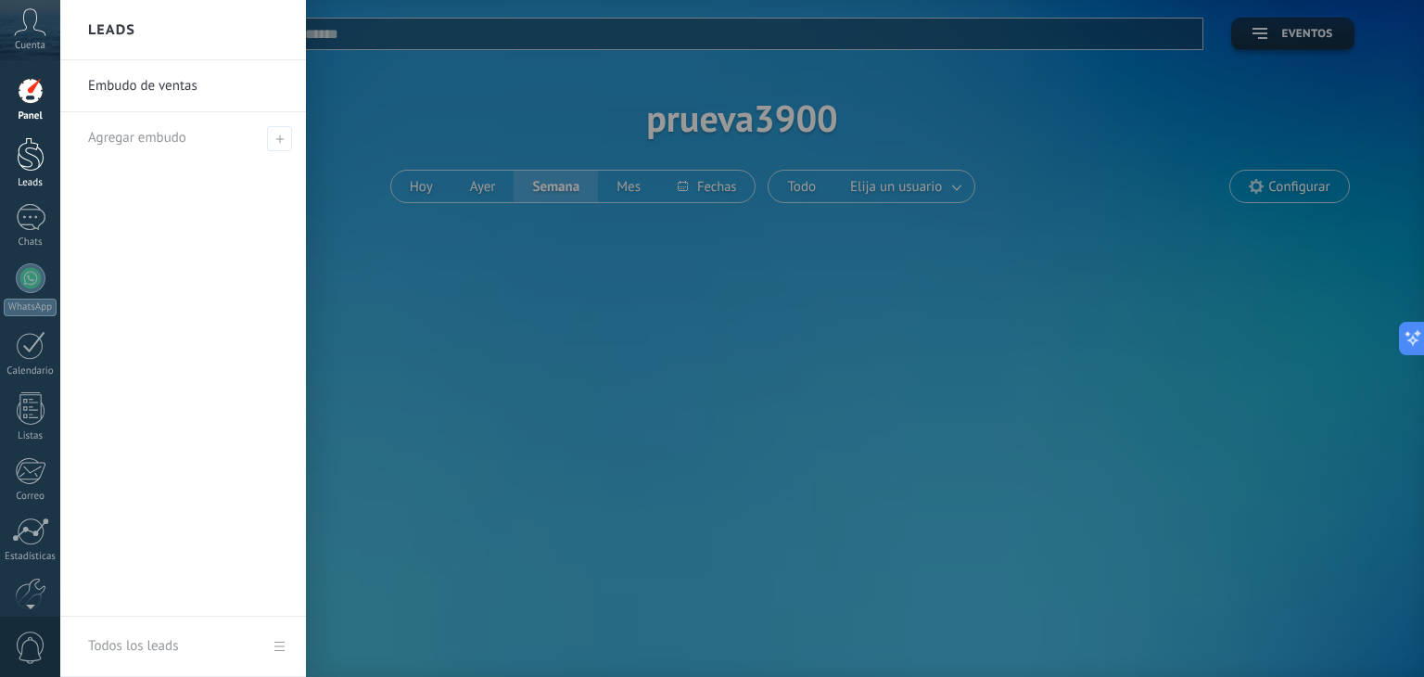
click at [36, 163] on div at bounding box center [31, 154] width 28 height 34
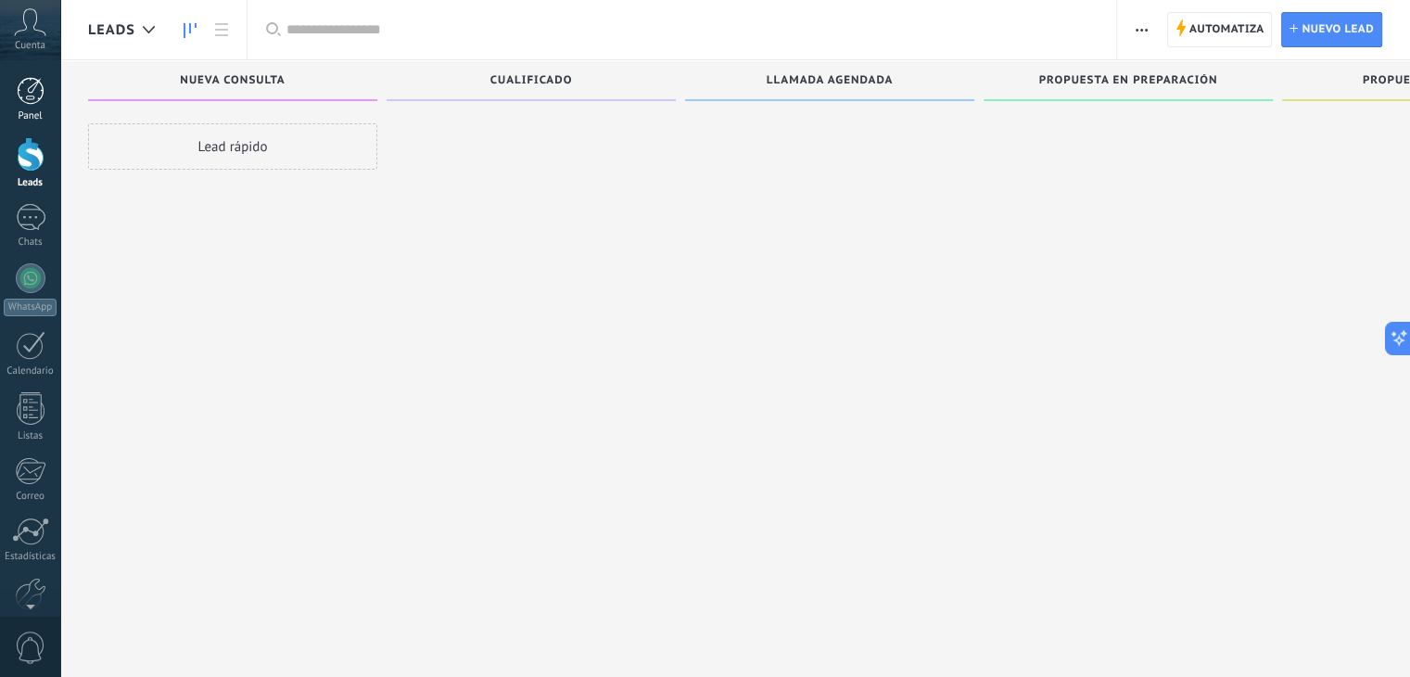
click at [27, 103] on div at bounding box center [31, 91] width 28 height 28
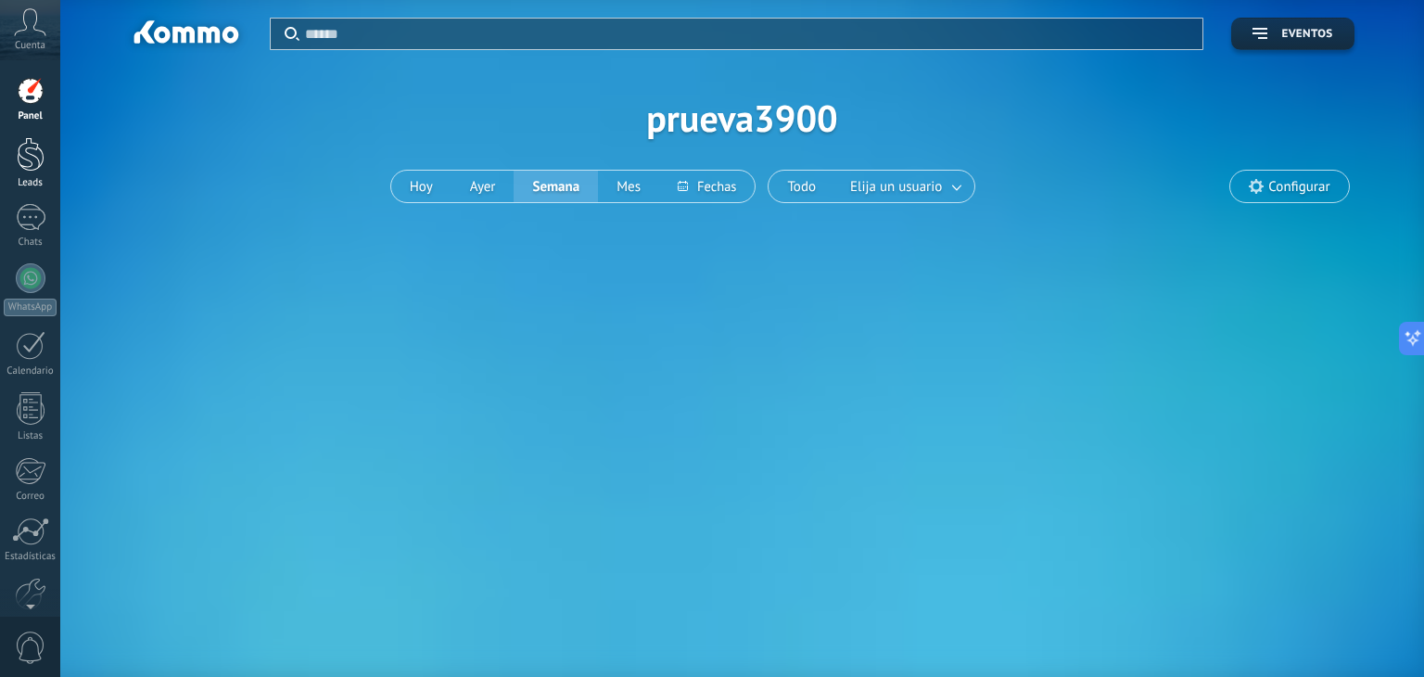
click at [30, 159] on div at bounding box center [31, 154] width 28 height 34
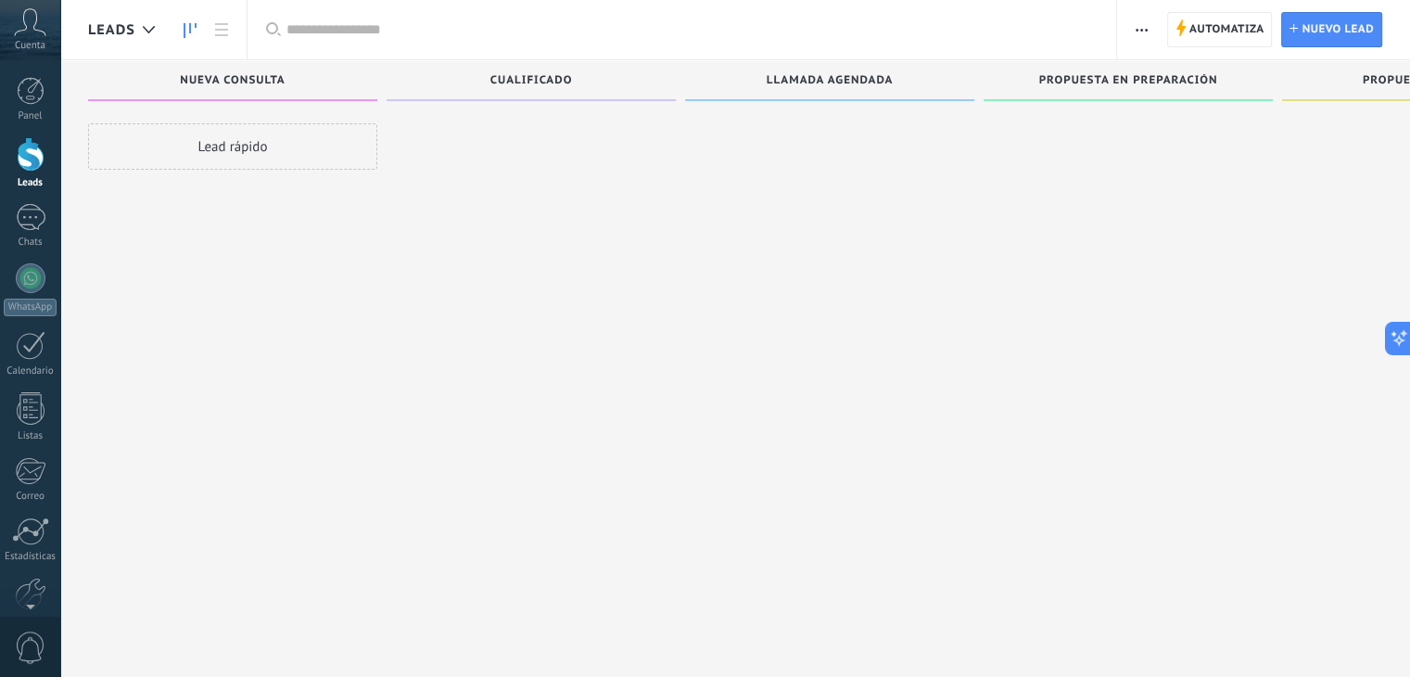
click at [30, 197] on div "Panel Leads Chats WhatsApp Clientes" at bounding box center [30, 394] width 60 height 634
click at [33, 221] on div at bounding box center [31, 217] width 30 height 27
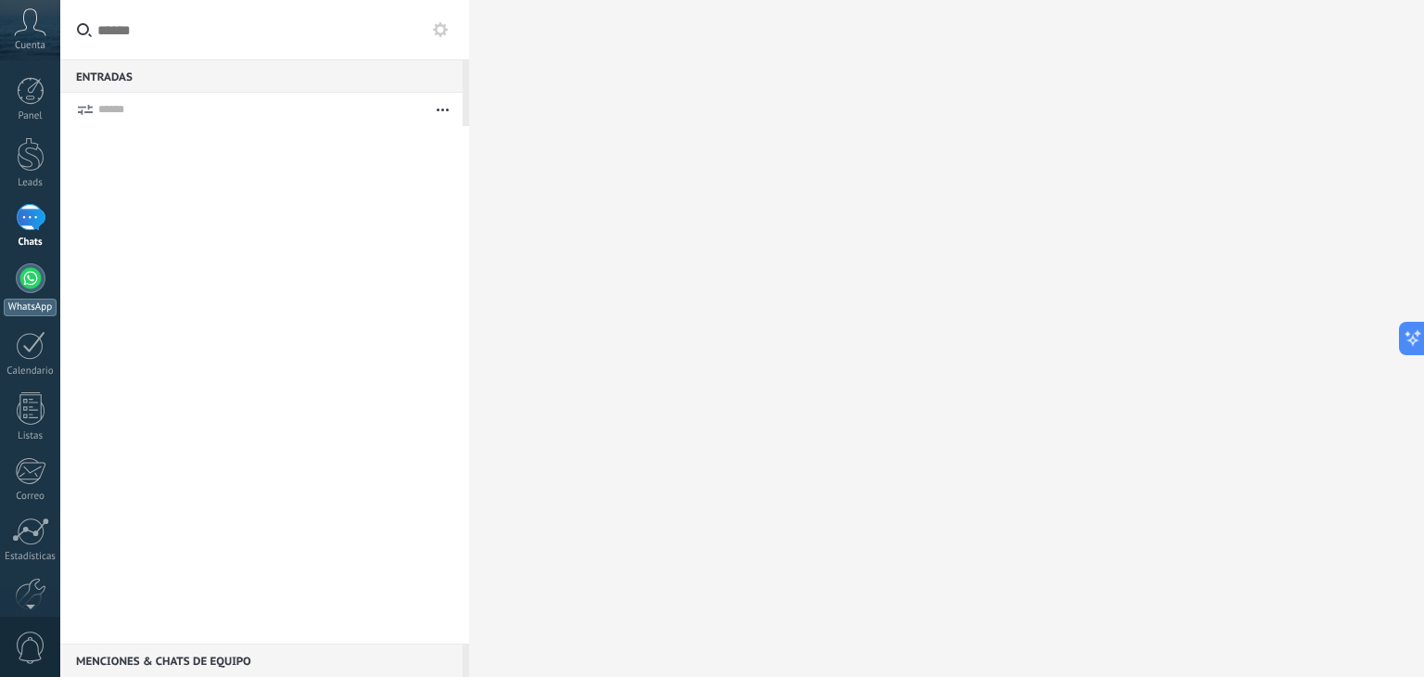
click at [35, 273] on div at bounding box center [31, 278] width 30 height 30
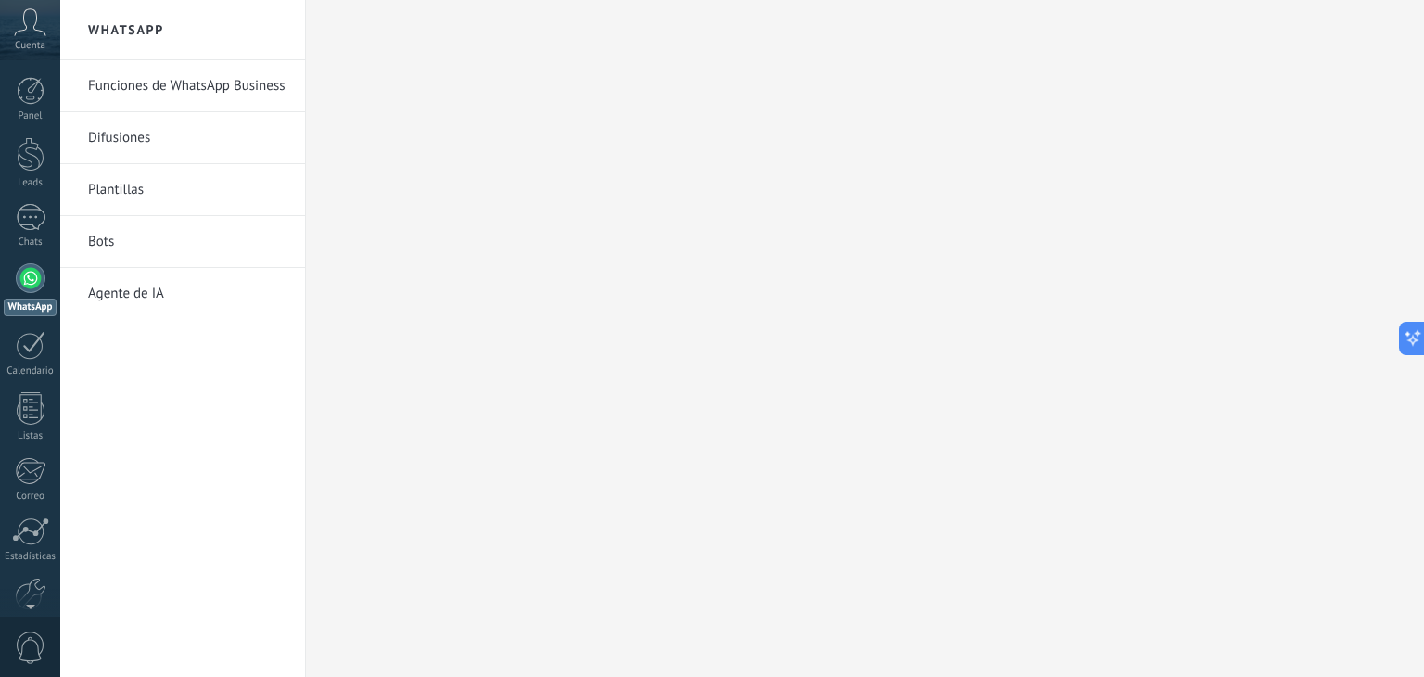
click at [100, 177] on link "Plantillas" at bounding box center [187, 190] width 198 height 52
click at [108, 127] on link "Difusiones" at bounding box center [187, 138] width 198 height 52
click at [141, 90] on link "Funciones de WhatsApp Business" at bounding box center [187, 86] width 198 height 52
click at [20, 350] on div at bounding box center [31, 345] width 30 height 29
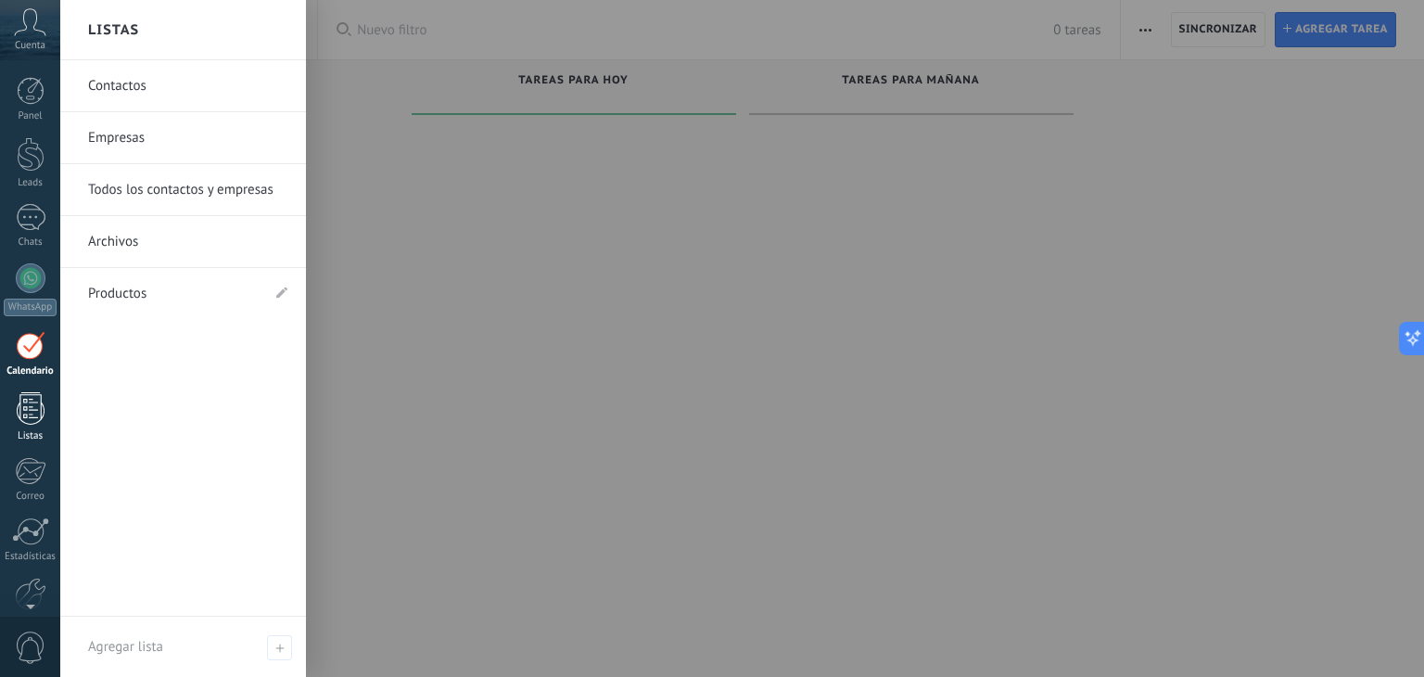
click at [13, 415] on link "Listas" at bounding box center [30, 417] width 60 height 50
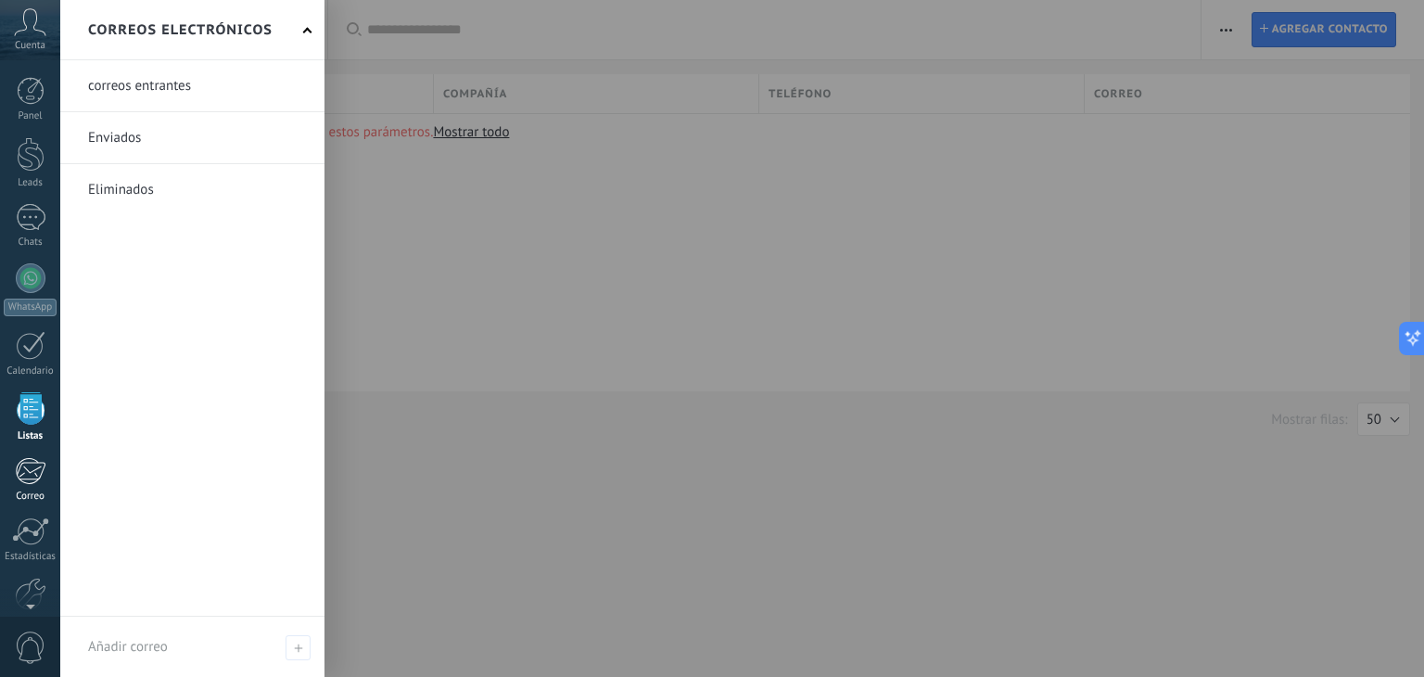
click at [41, 468] on div at bounding box center [30, 471] width 31 height 28
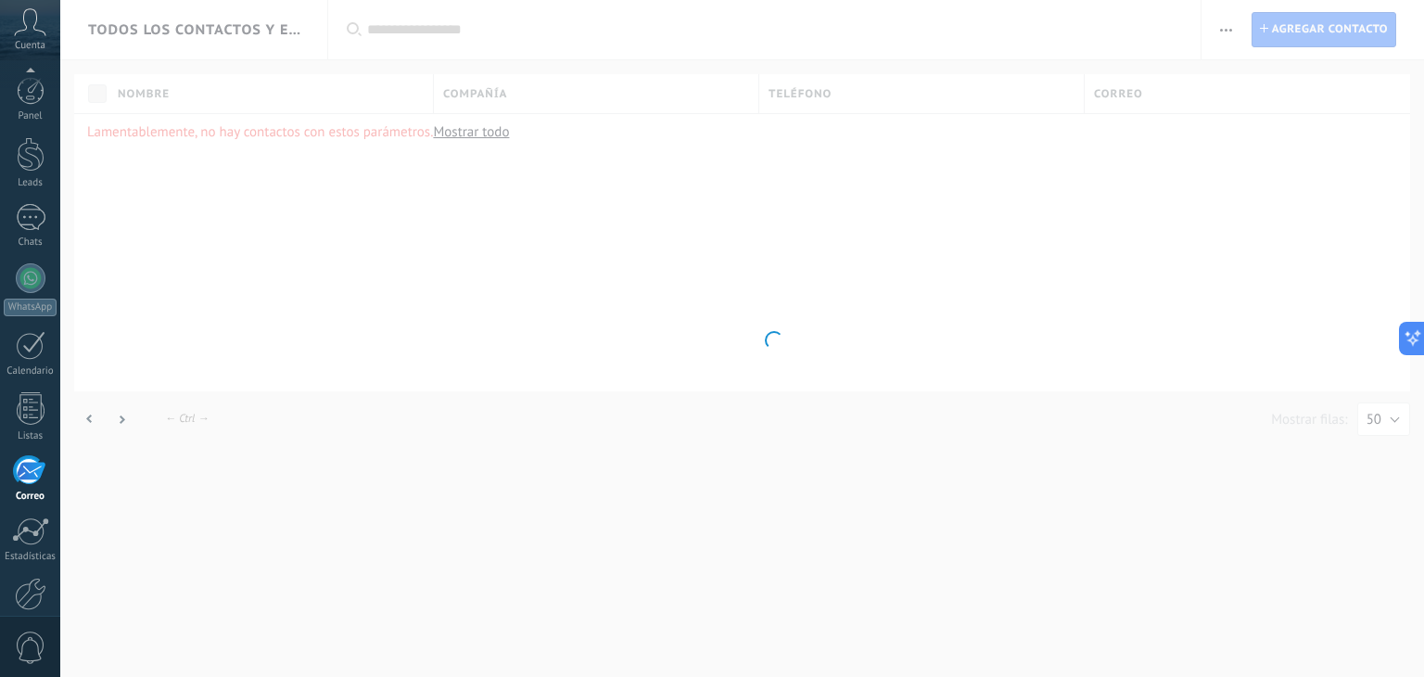
scroll to position [94, 0]
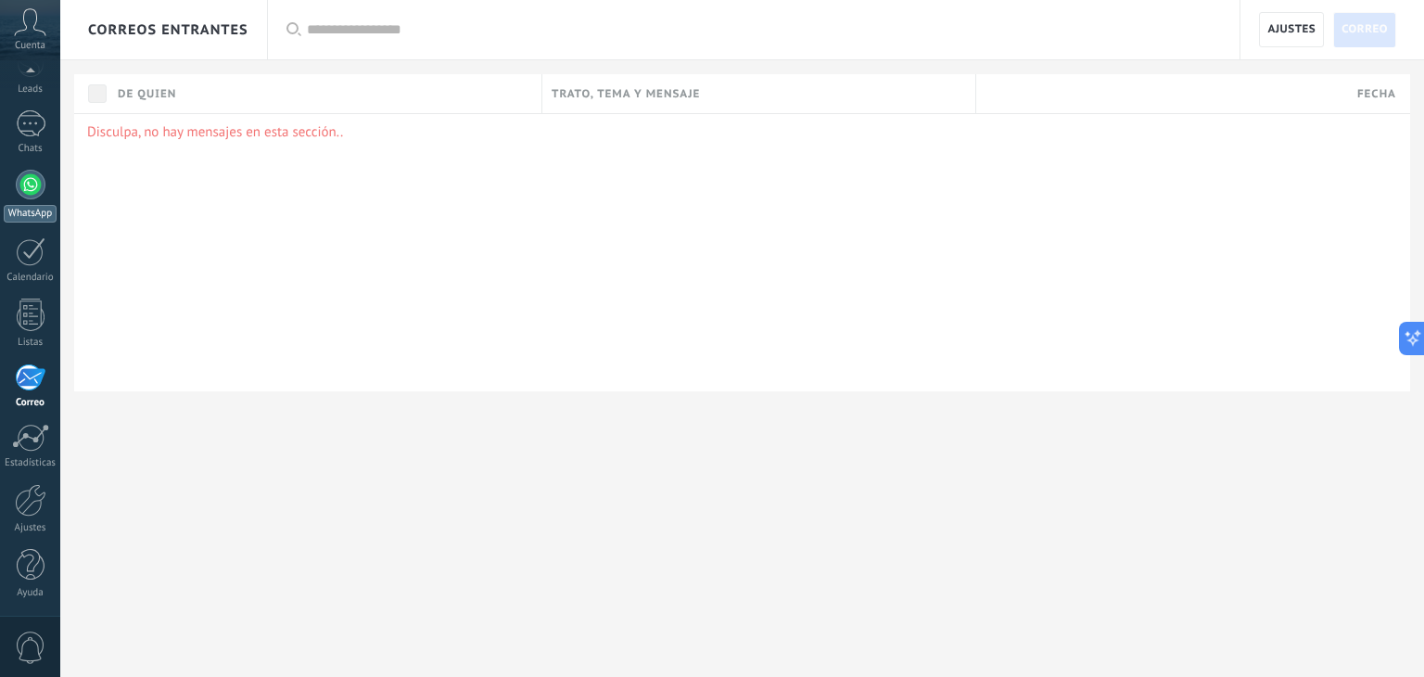
click at [32, 175] on div at bounding box center [31, 185] width 30 height 30
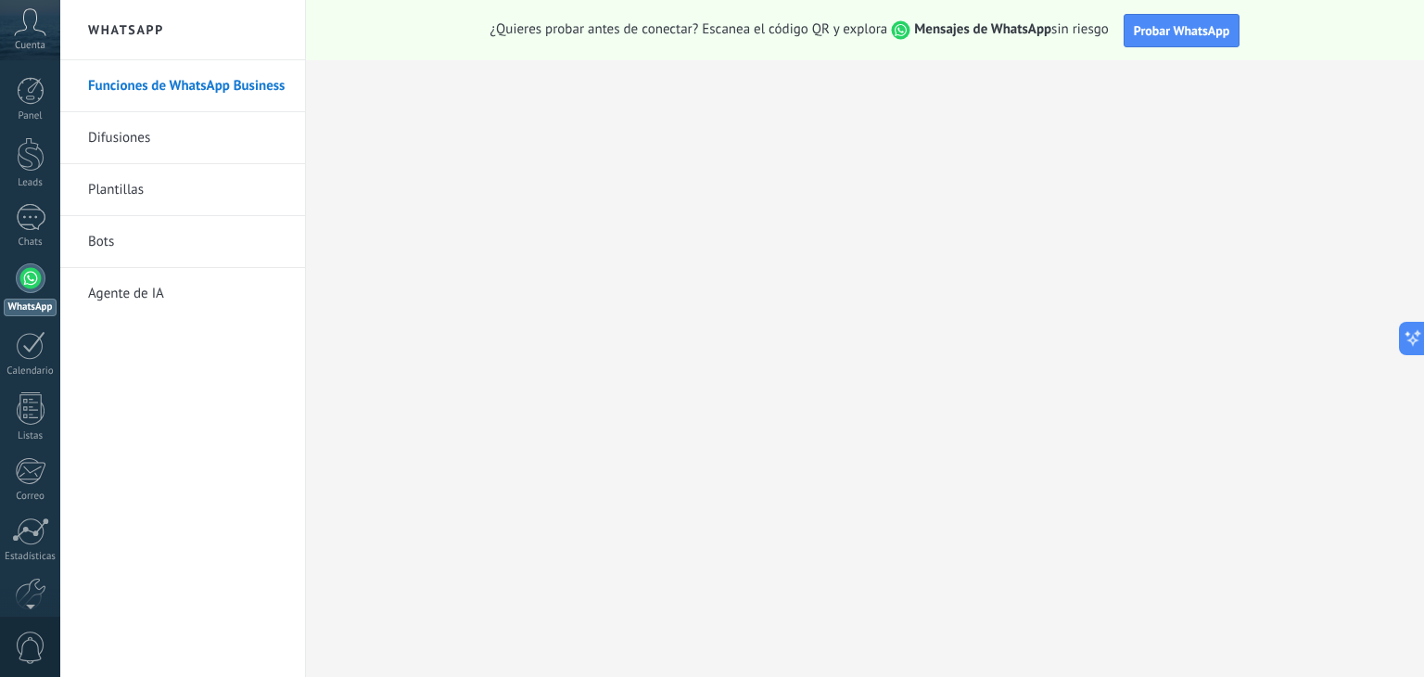
click at [146, 138] on link "Difusiones" at bounding box center [187, 138] width 198 height 52
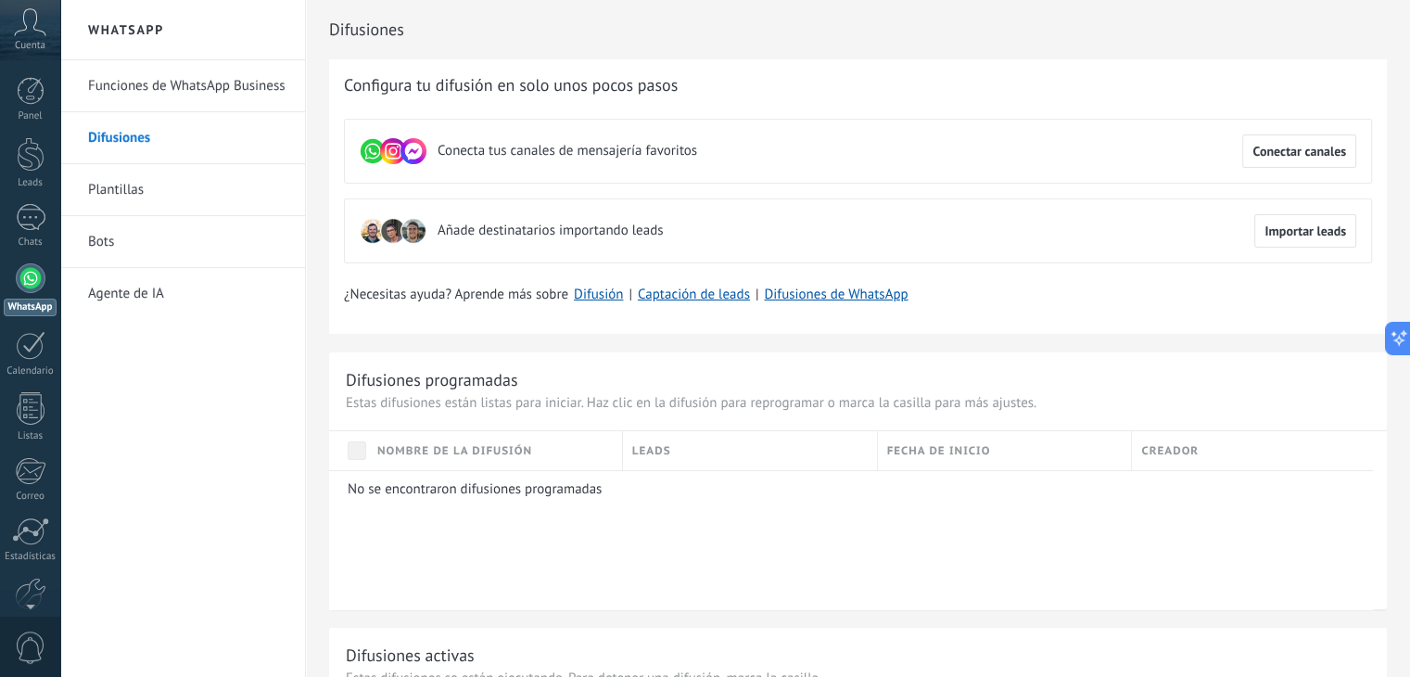
click at [119, 188] on link "Plantillas" at bounding box center [187, 190] width 198 height 52
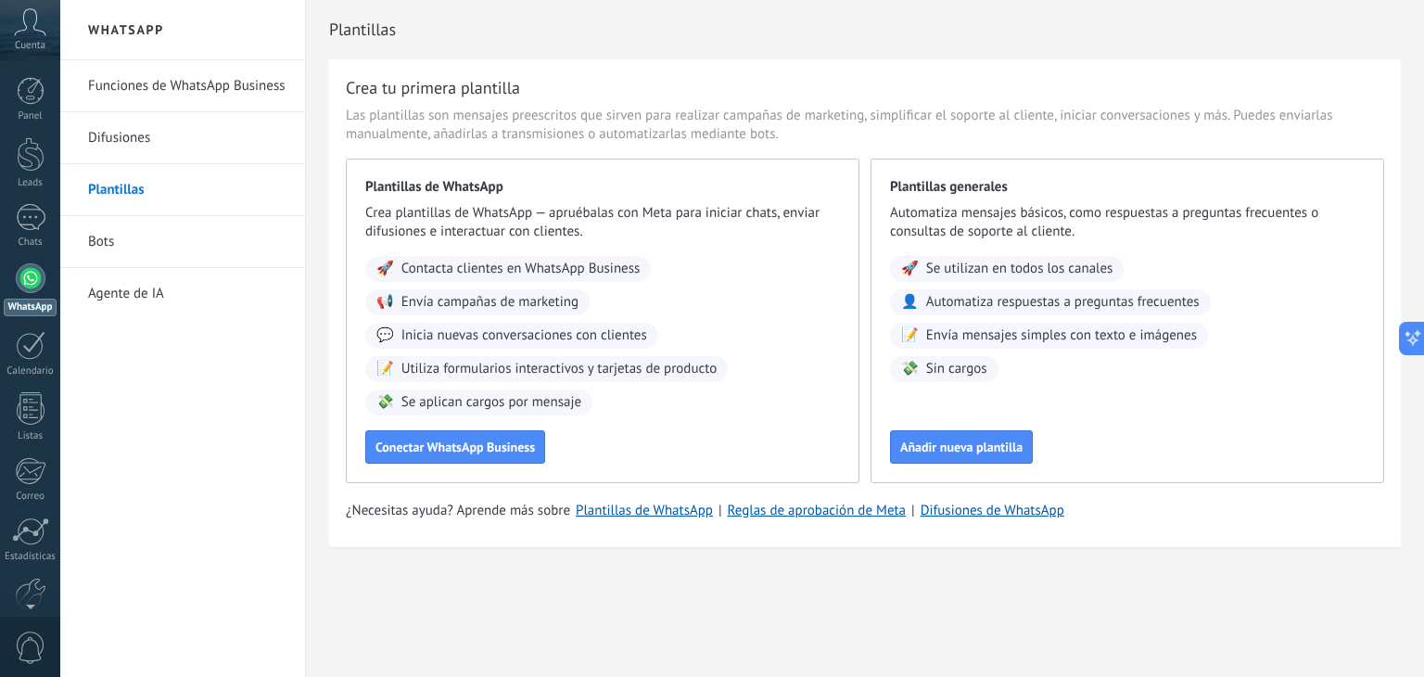
click at [111, 238] on link "Bots" at bounding box center [187, 242] width 198 height 52
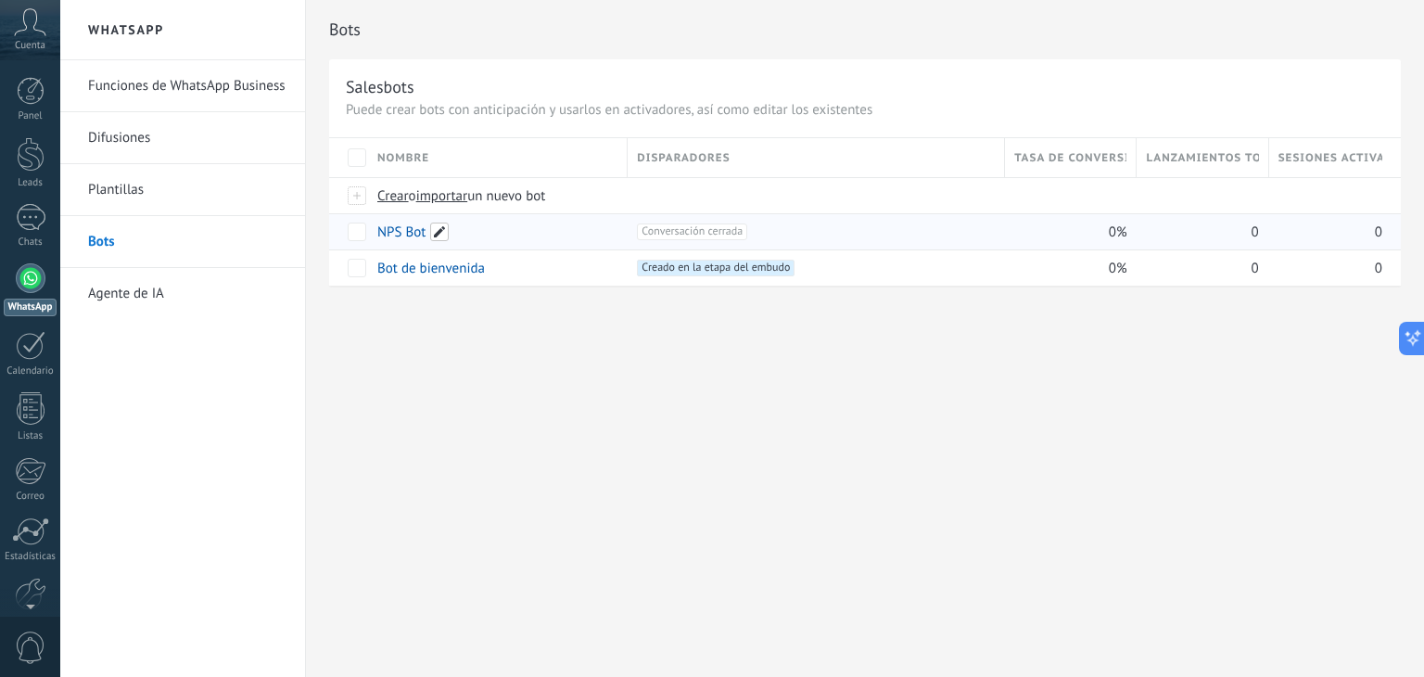
click at [445, 233] on span at bounding box center [439, 232] width 19 height 19
click at [478, 274] on span "Cancelar" at bounding box center [498, 273] width 47 height 17
click at [495, 272] on span at bounding box center [499, 268] width 19 height 19
click at [508, 308] on span "Cancelar" at bounding box center [498, 308] width 47 height 17
click at [131, 196] on link "Plantillas" at bounding box center [187, 190] width 198 height 52
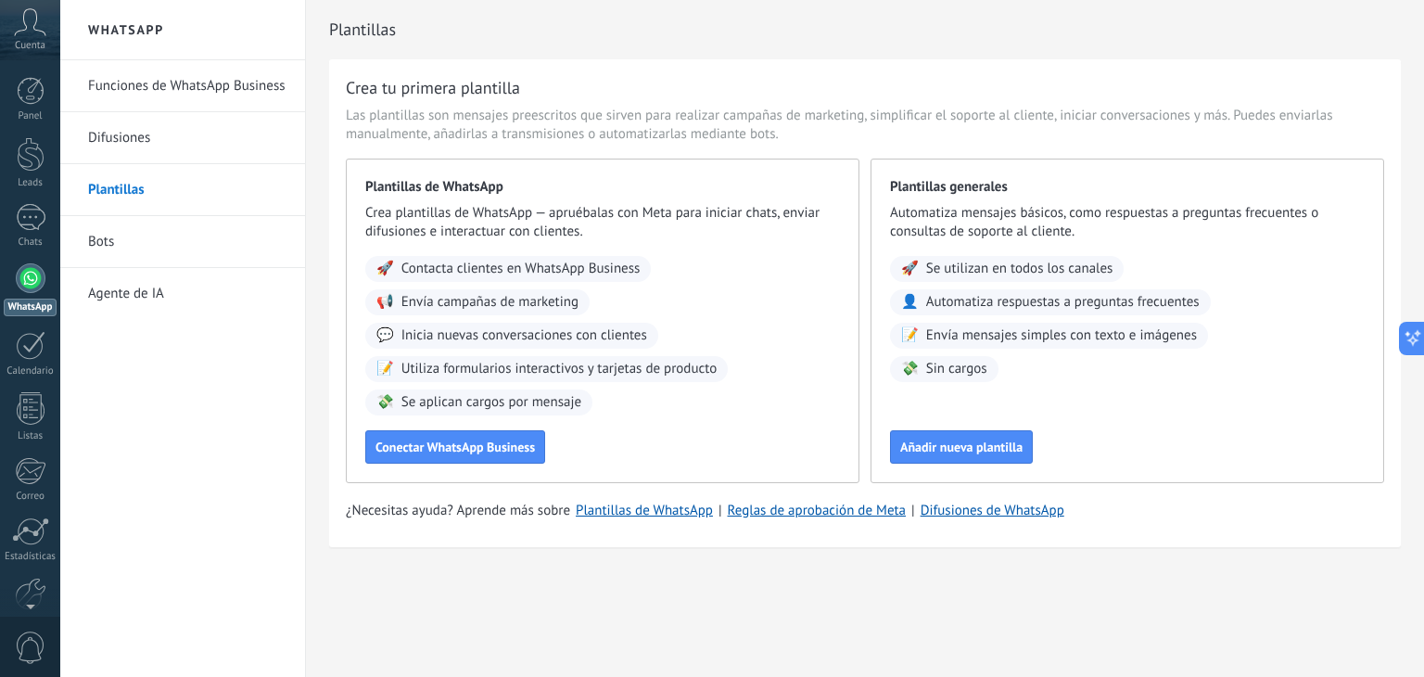
click at [472, 423] on div "Plantillas de WhatsApp Crea plantillas de WhatsApp — apruébalas con Meta para i…" at bounding box center [603, 321] width 514 height 325
click at [440, 446] on span "Conectar WhatsApp Business" at bounding box center [455, 446] width 159 height 13
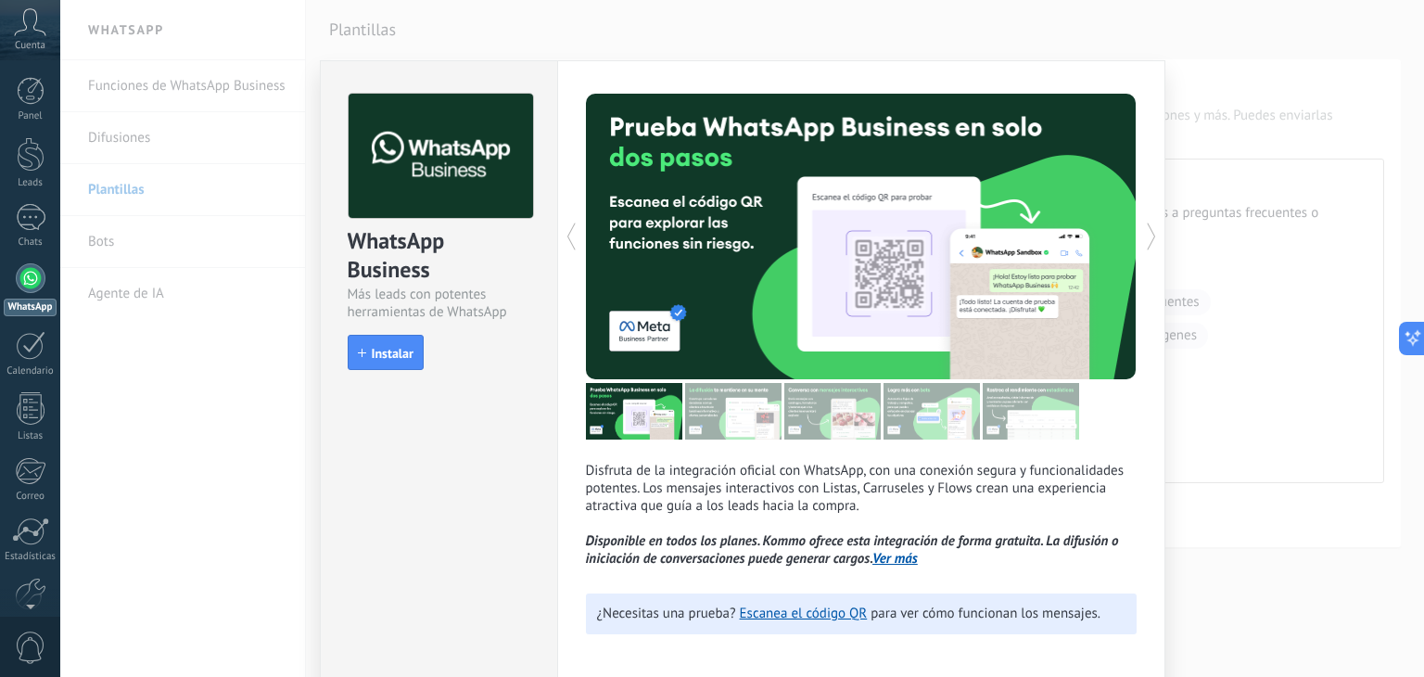
click at [1322, 117] on div "WhatsApp Business Más leads con potentes herramientas de WhatsApp install Insta…" at bounding box center [742, 338] width 1364 height 677
